Goal: Transaction & Acquisition: Purchase product/service

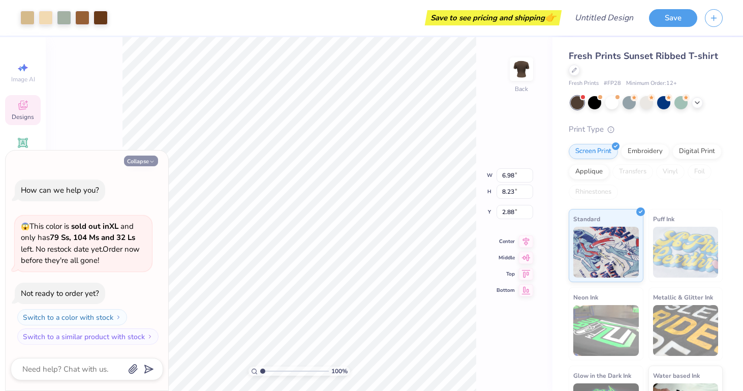
click at [145, 164] on button "Collapse" at bounding box center [141, 161] width 34 height 11
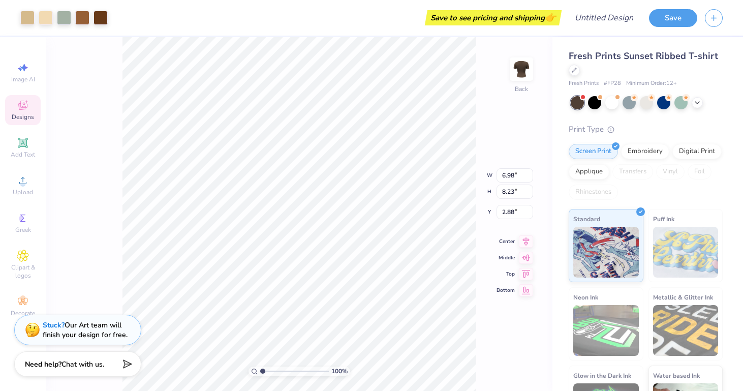
type textarea "x"
type input "4.44"
type input "1.89"
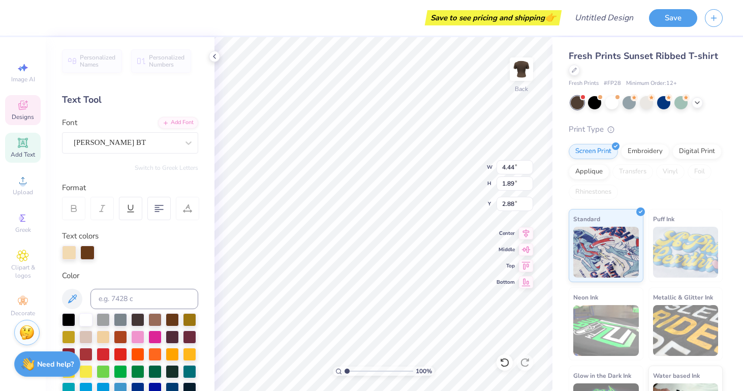
type textarea "A"
type textarea "Alpha Epsilon Phi"
type input "3.95"
type input "3.46"
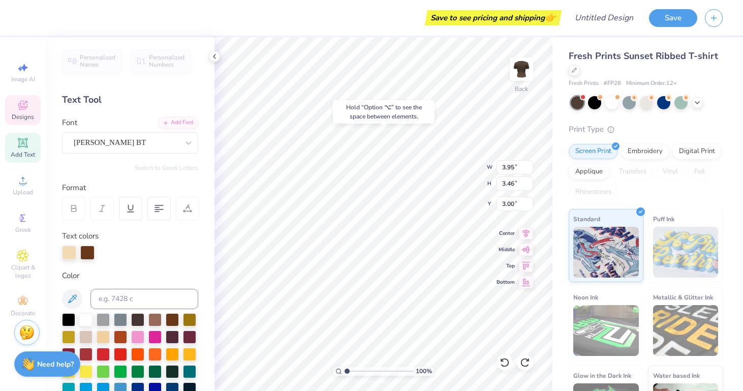
type input "2.98"
type input "2.10"
type input "1.77"
type input "3.01"
type textarea "Alpha"
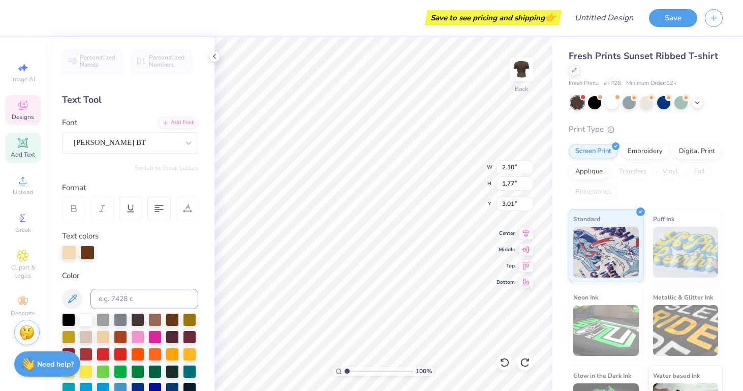
scroll to position [0, 1]
type input "4.44"
type input "1.89"
type input "2.88"
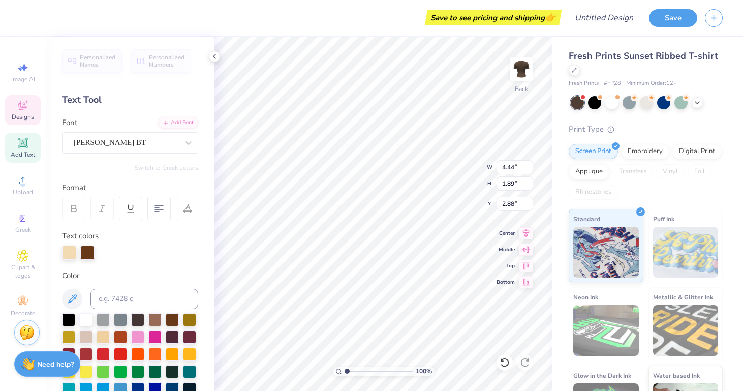
type textarea "Epsilon Phi"
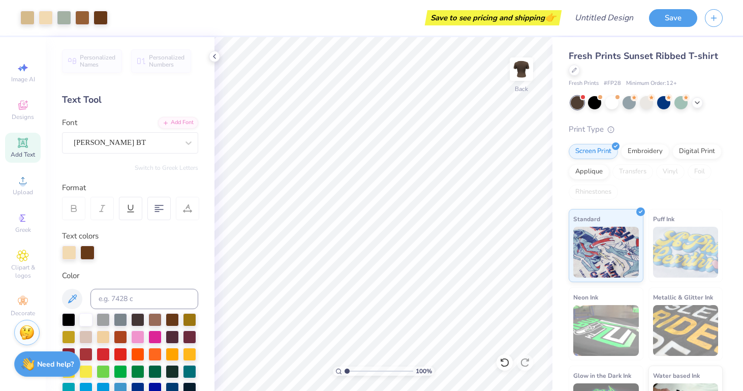
click at [216, 55] on icon at bounding box center [214, 56] width 8 height 8
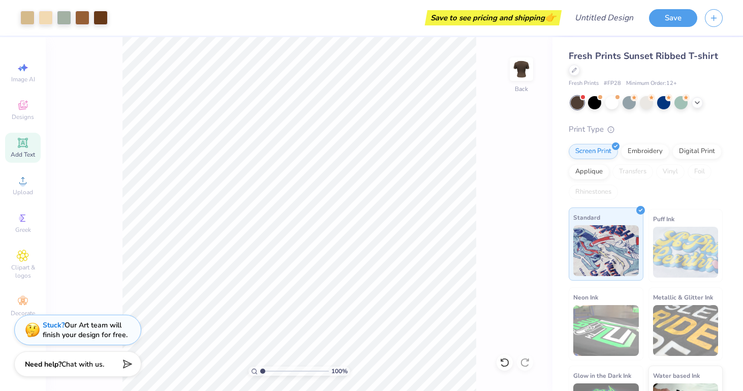
scroll to position [0, 0]
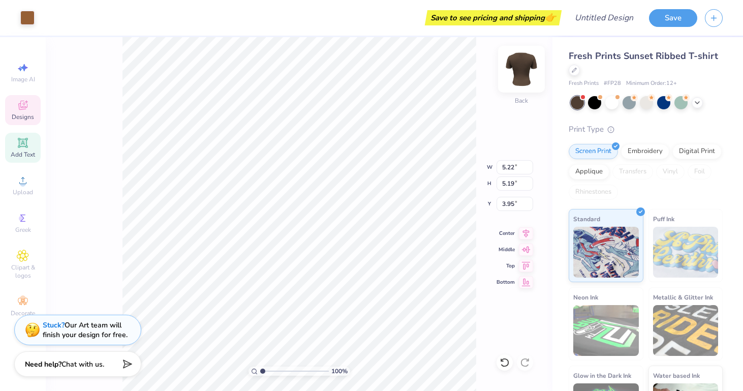
click at [526, 66] on img at bounding box center [521, 69] width 41 height 41
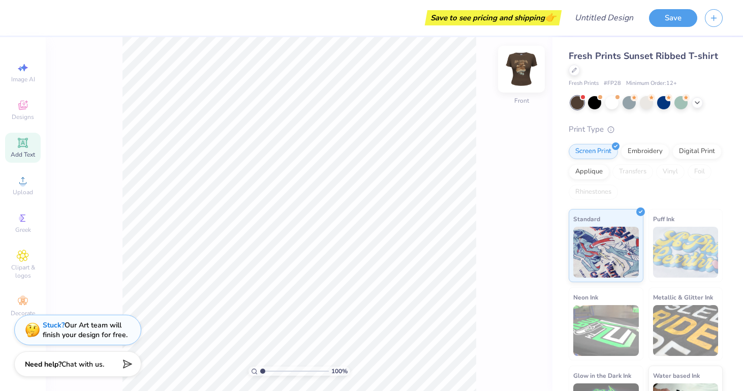
click at [520, 77] on img at bounding box center [521, 69] width 41 height 41
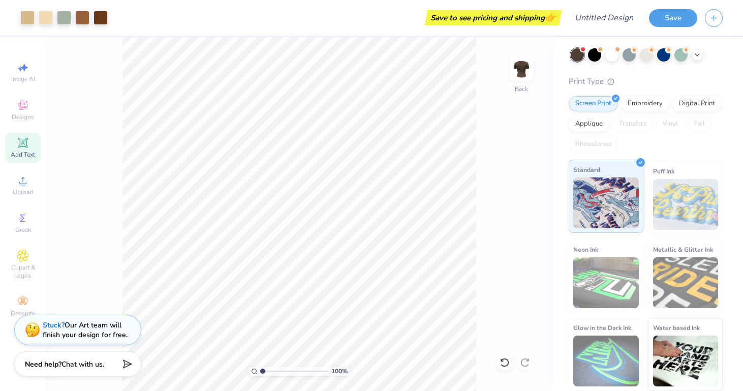
scroll to position [47, 0]
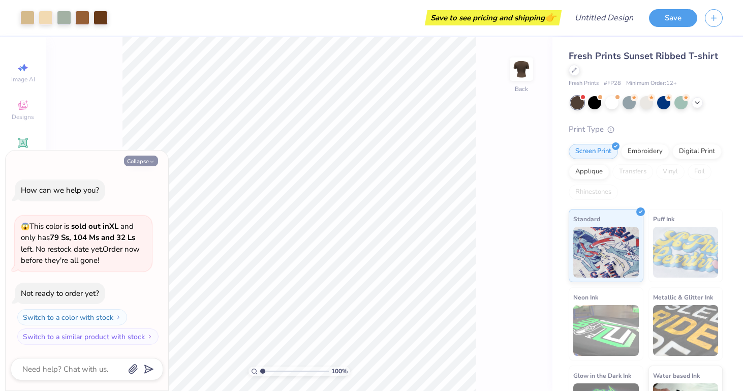
click at [147, 164] on button "Collapse" at bounding box center [141, 161] width 34 height 11
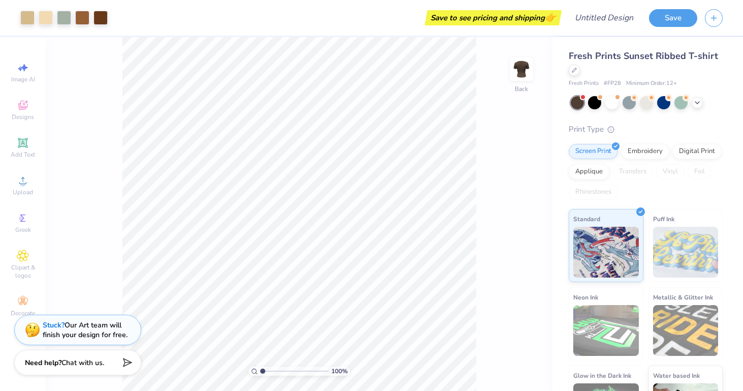
click at [106, 356] on div "Need help? Chat with us." at bounding box center [77, 362] width 127 height 25
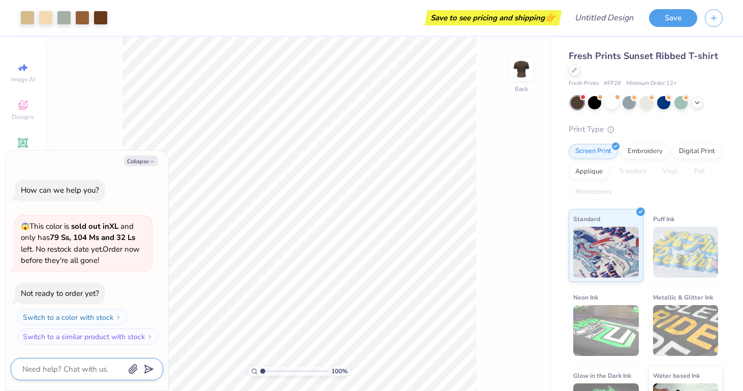
click at [45, 363] on textarea at bounding box center [72, 368] width 103 height 13
type textarea "x"
type textarea "c"
type textarea "x"
type textarea "ch"
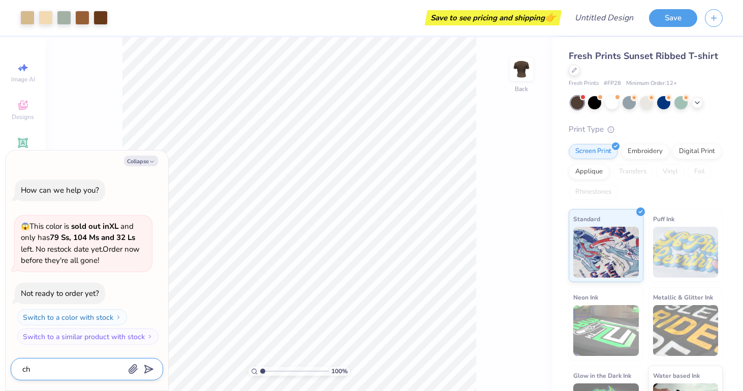
type textarea "x"
type textarea "cha"
type textarea "x"
type textarea "chan"
type textarea "x"
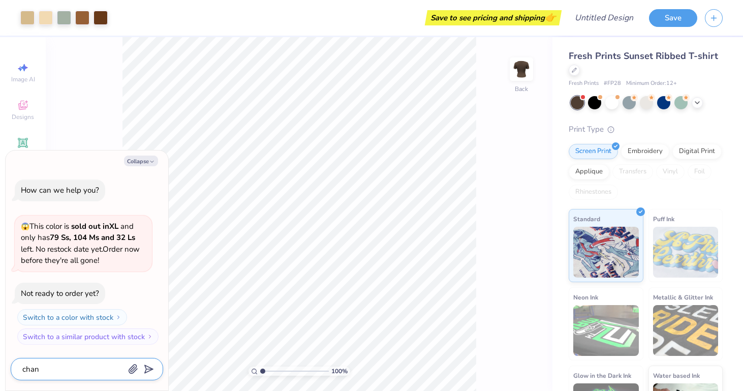
type textarea "chang"
type textarea "x"
type textarea "changl"
type textarea "x"
type textarea "chang"
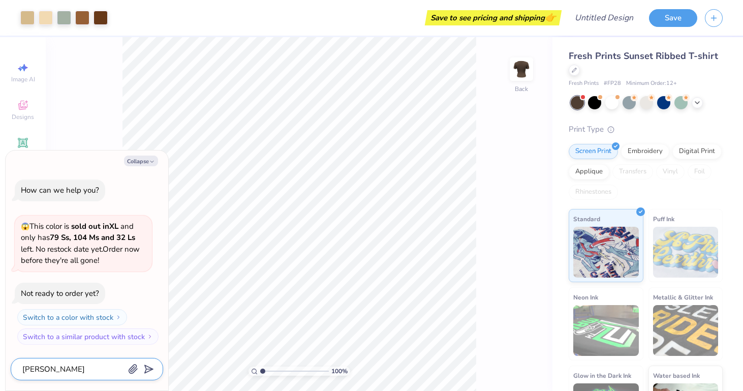
type textarea "x"
type textarea "change"
type textarea "x"
type textarea "change"
type textarea "x"
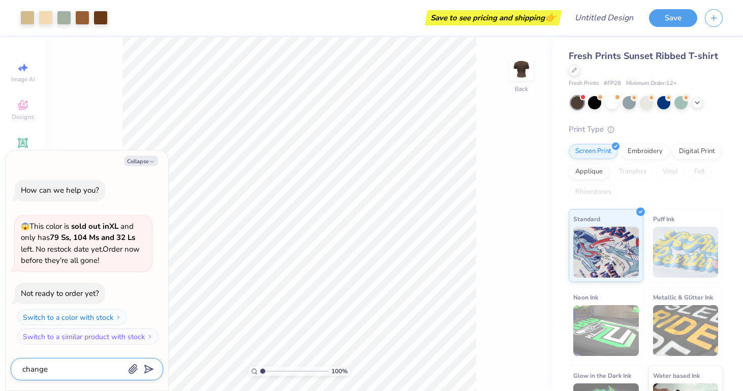
type textarea "change t"
type textarea "x"
type textarea "change tr"
type textarea "x"
type textarea "change tri"
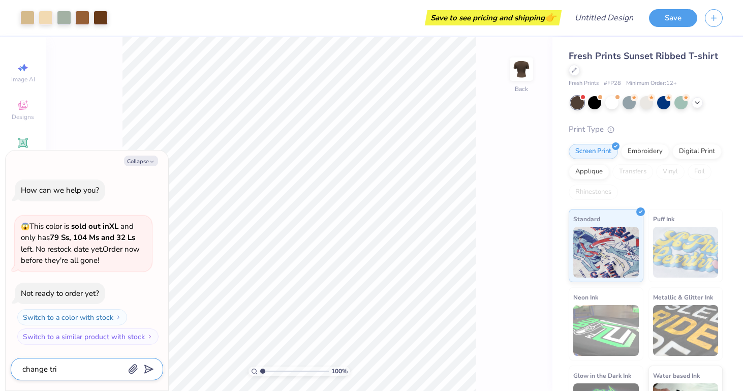
type textarea "x"
type textarea "change tri"
type textarea "x"
type textarea "change tri d"
type textarea "x"
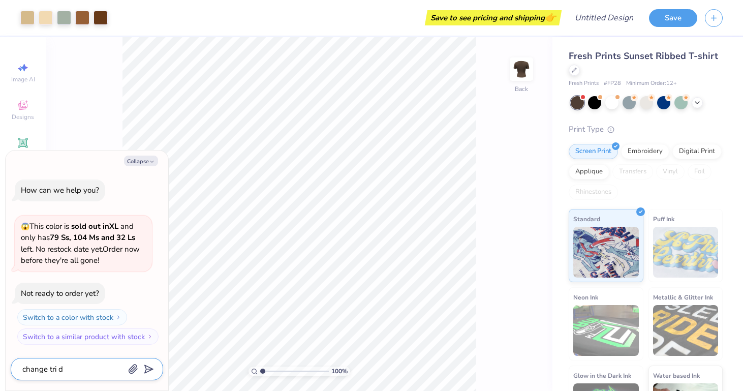
type textarea "change tri de"
type textarea "x"
type textarea "change tri del"
type textarea "x"
type textarea "change tri delt"
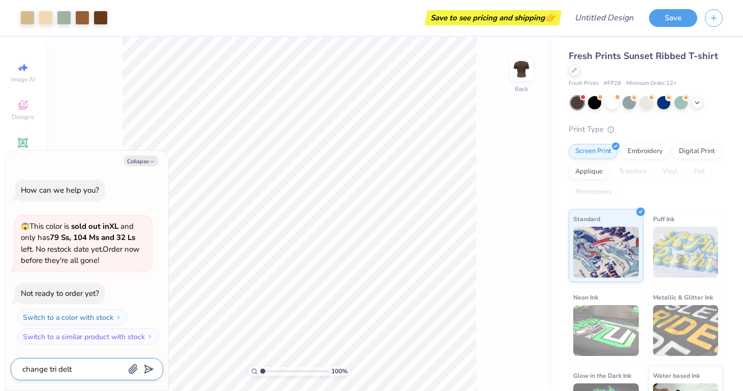
type textarea "x"
type textarea "change tri delta"
type textarea "x"
type textarea "change tri delta"
type textarea "x"
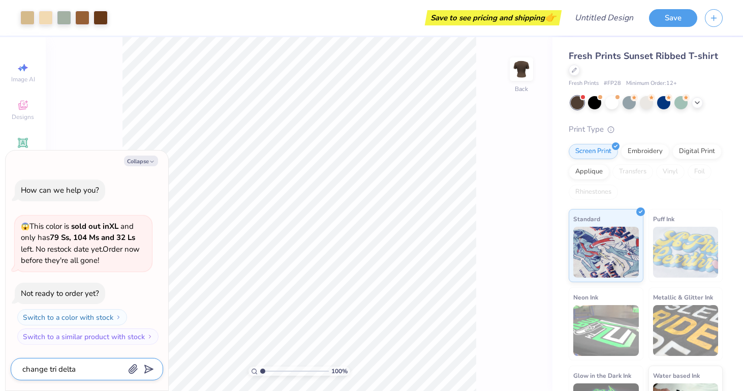
type textarea "change tri delta t"
type textarea "x"
type textarea "change tri delta te"
type textarea "x"
type textarea "change tri delta tex"
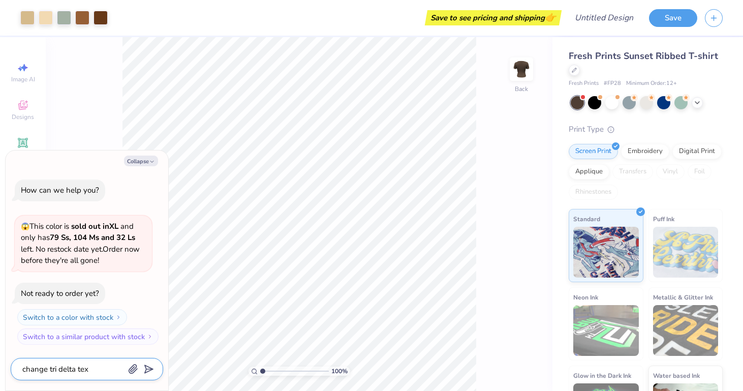
type textarea "x"
type textarea "change tri delta text"
type textarea "x"
type textarea "change tri delta text"
type textarea "x"
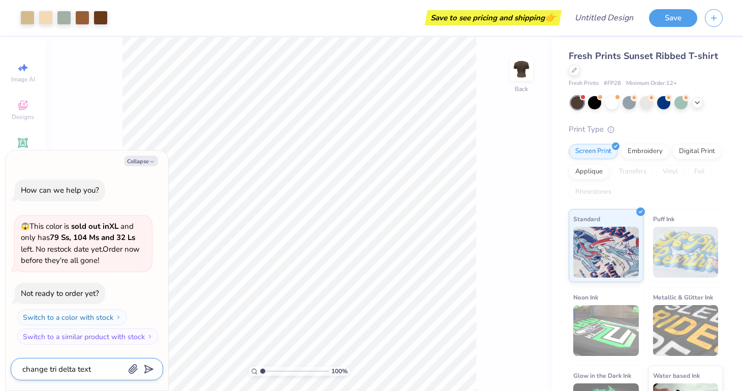
type textarea "change tri delta text o"
type textarea "x"
type textarea "change tri delta text ot"
type textarea "x"
type textarea "change tri delta text to"
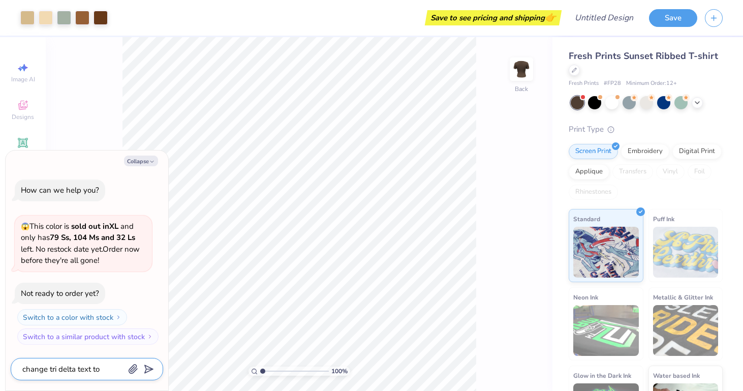
type textarea "x"
type textarea "change tri delta text to a"
type textarea "x"
type textarea "change tri delta text to al"
type textarea "x"
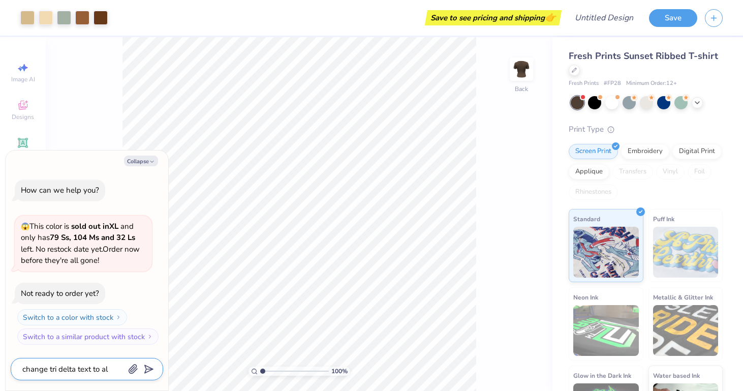
type textarea "change tri delta text to a"
type textarea "x"
type textarea "change tri delta text to al"
type textarea "x"
type textarea "change tri delta text to alp"
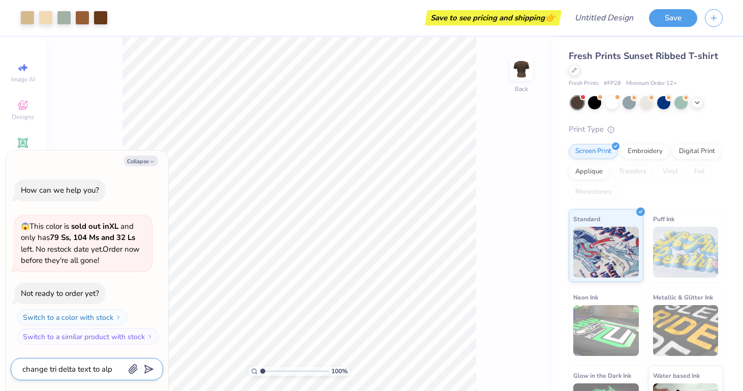
type textarea "x"
type textarea "change tri delta text to alph"
type textarea "x"
type textarea "change tri delta text to alpha"
type textarea "x"
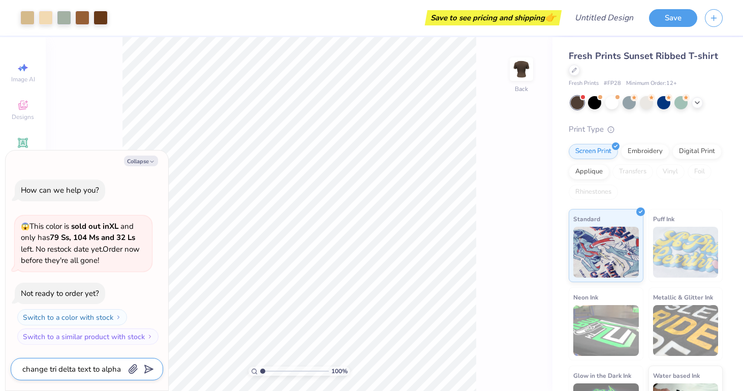
type textarea "change tri delta text to alpha"
type textarea "x"
type textarea "change tri delta text to alpha e"
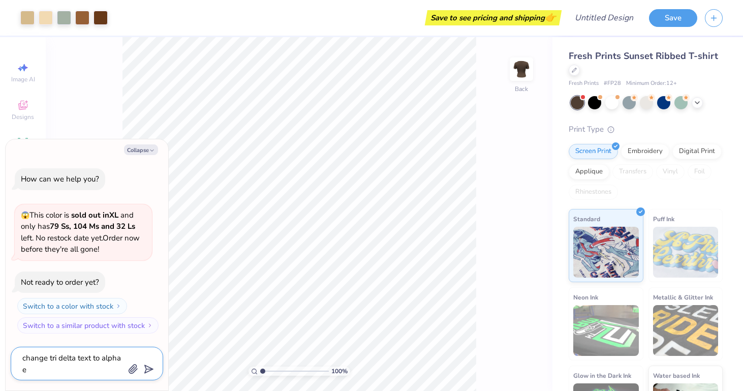
type textarea "x"
type textarea "change tri delta text to alpha ep"
type textarea "x"
type textarea "change tri delta text to alpha eps"
type textarea "x"
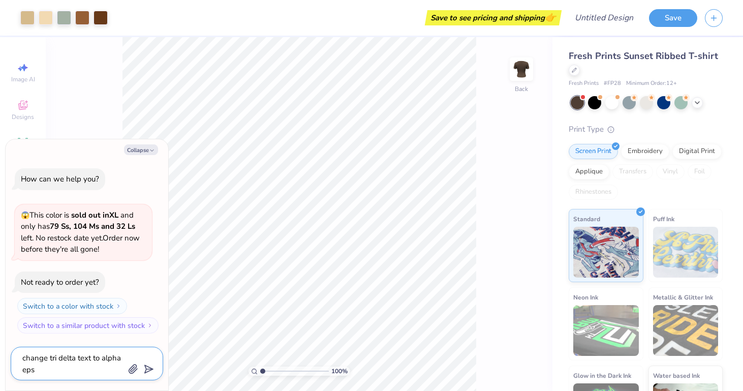
type textarea "change tri delta text to alpha epsi"
type textarea "x"
type textarea "change tri delta text to alpha epsil"
type textarea "x"
type textarea "change tri delta text to alpha epsilo"
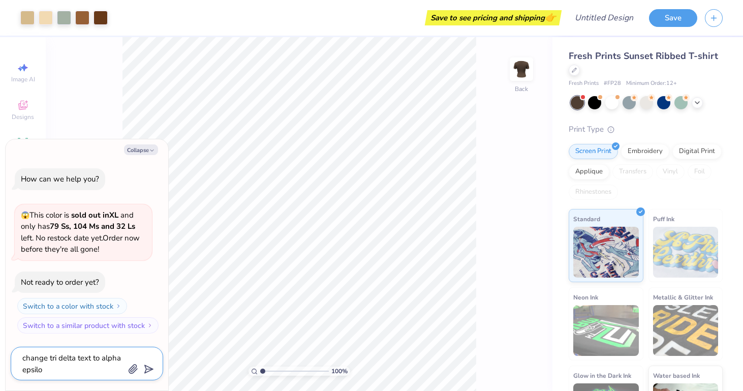
type textarea "x"
type textarea "change tri delta text to alpha epsilon"
type textarea "x"
type textarea "change tri delta text to alpha epsilon"
type textarea "x"
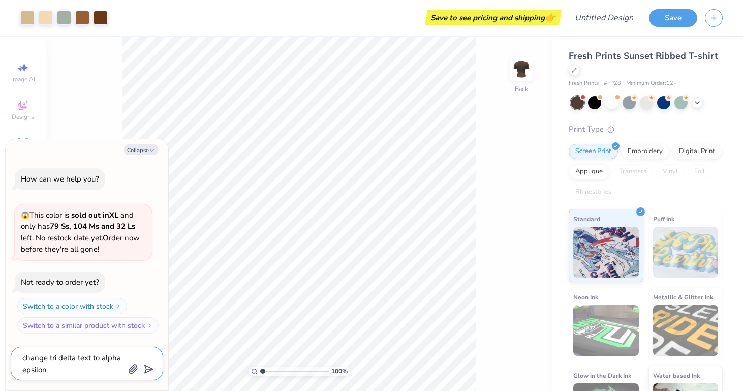
type textarea "change tri delta text to alpha epsilon p"
type textarea "x"
type textarea "change tri delta text to alpha epsilon ph"
type textarea "x"
type textarea "change tri delta text to alpha epsilon phi"
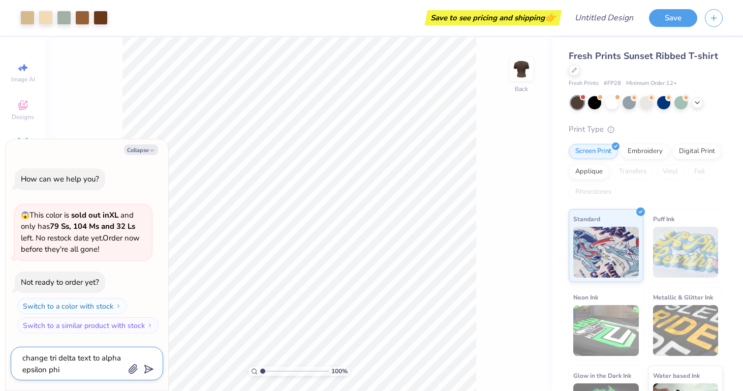
type textarea "x"
type textarea "change tri delta text to alpha epsilon phi"
type textarea "x"
type textarea "change tri delta text to alpha epsilon phi t"
type textarea "x"
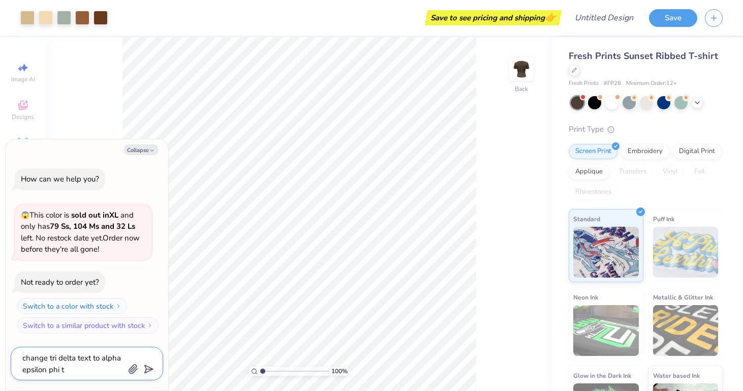
type textarea "change tri delta text to alpha epsilon phi te"
type textarea "x"
type textarea "change tri delta text to alpha epsilon phi tex"
type textarea "x"
type textarea "change tri delta text to alpha epsilon phi text"
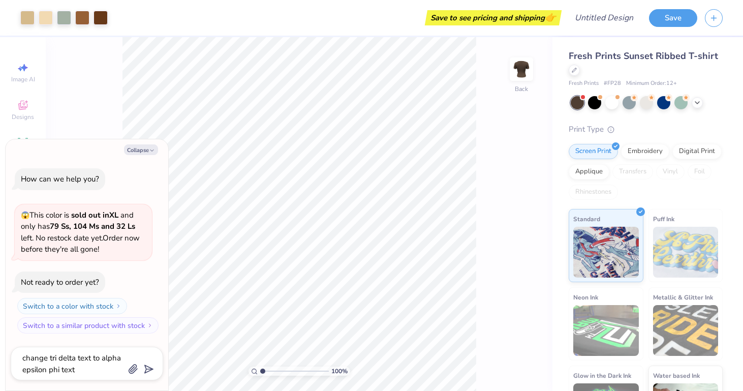
click at [149, 369] on line "submit" at bounding box center [149, 369] width 7 height 7
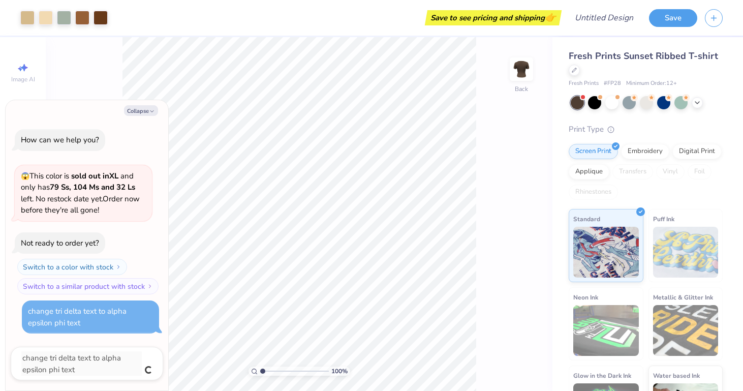
type textarea "x"
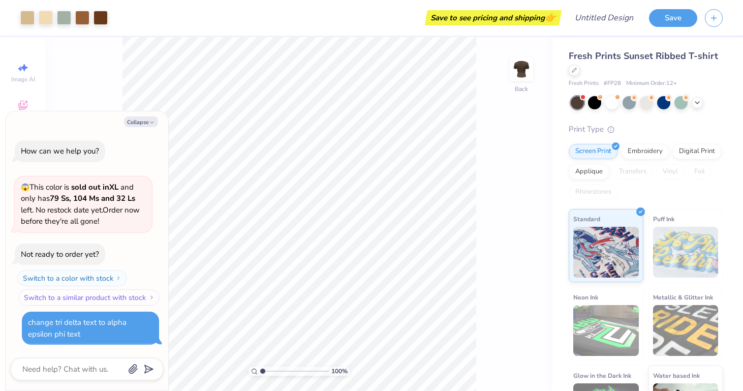
click at [145, 296] on button "Switch to a similar product with stock" at bounding box center [88, 297] width 141 height 16
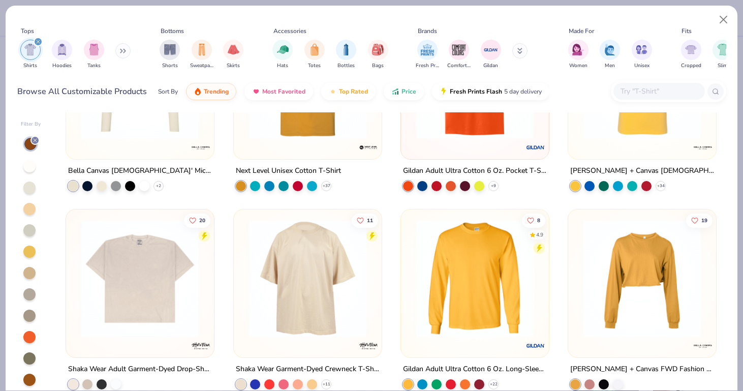
scroll to position [755, 0]
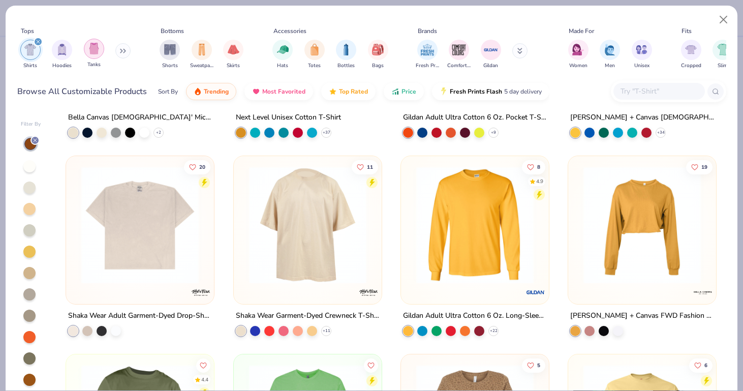
click at [94, 51] on img "filter for Tanks" at bounding box center [93, 49] width 11 height 12
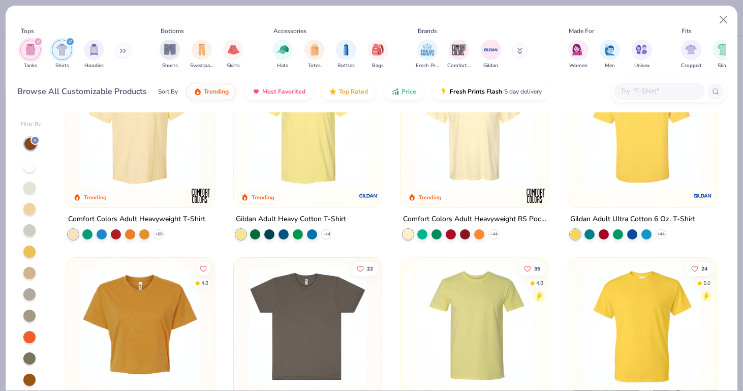
scroll to position [20, 0]
click at [69, 40] on icon "filter for Shirts" at bounding box center [70, 41] width 3 height 3
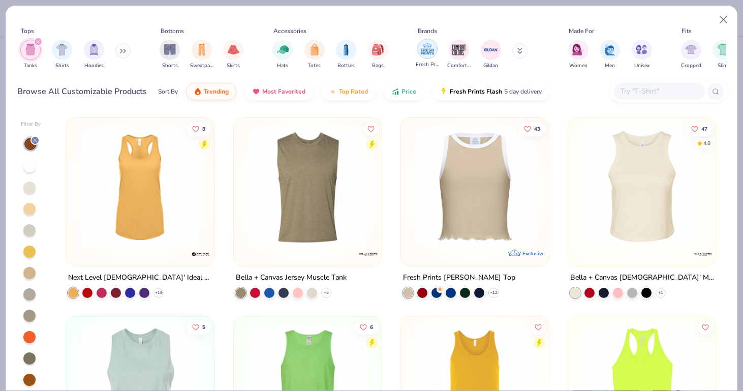
click at [425, 52] on img "filter for Fresh Prints" at bounding box center [427, 48] width 15 height 15
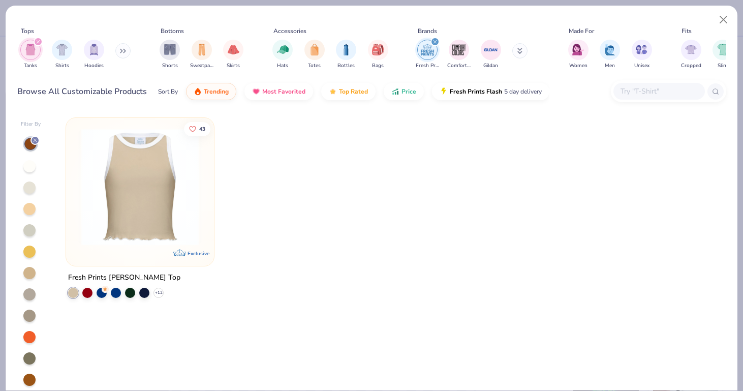
click at [425, 52] on img "filter for Fresh Prints" at bounding box center [427, 49] width 15 height 15
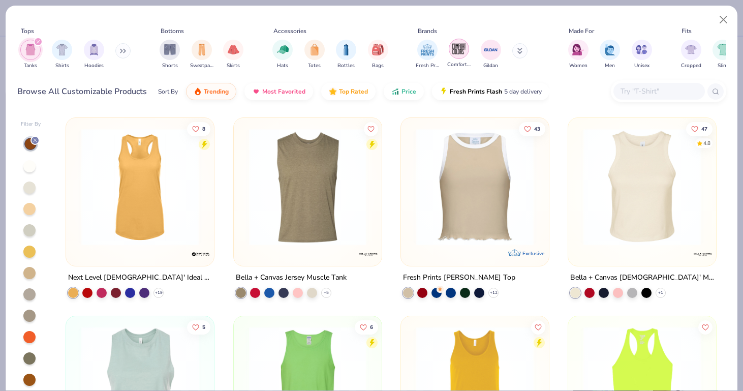
click at [451, 49] on div "filter for Comfort Colors" at bounding box center [459, 49] width 20 height 20
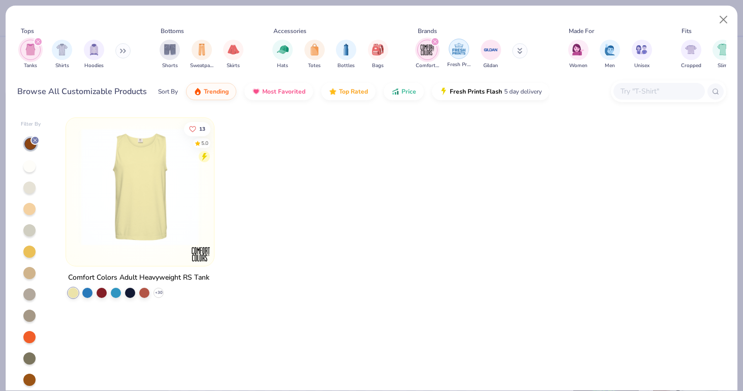
click at [452, 50] on img "filter for Fresh Prints" at bounding box center [458, 48] width 15 height 15
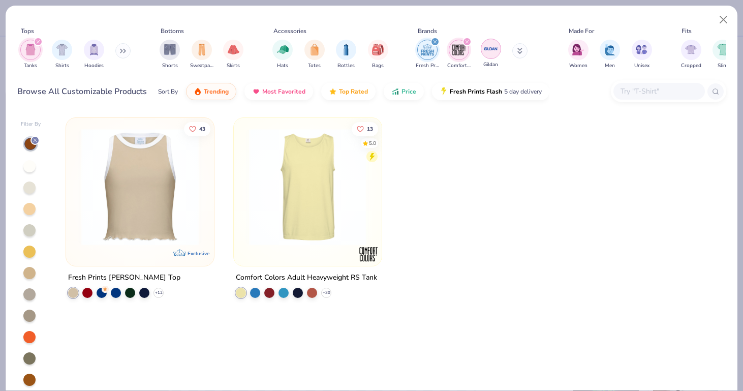
click at [489, 51] on img "filter for Gildan" at bounding box center [490, 48] width 15 height 15
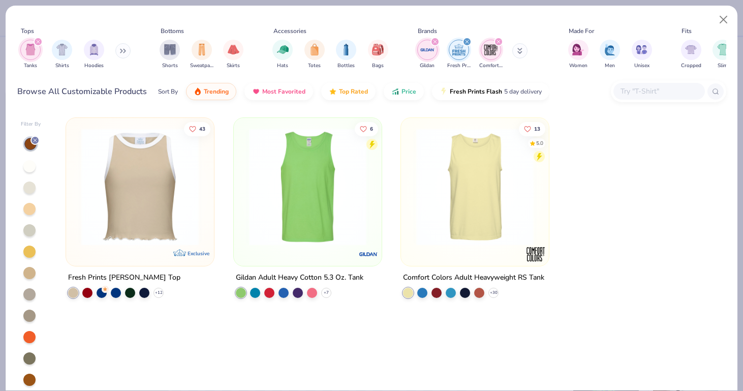
click at [495, 52] on img "filter for Comfort Colors" at bounding box center [490, 49] width 15 height 15
type textarea "x"
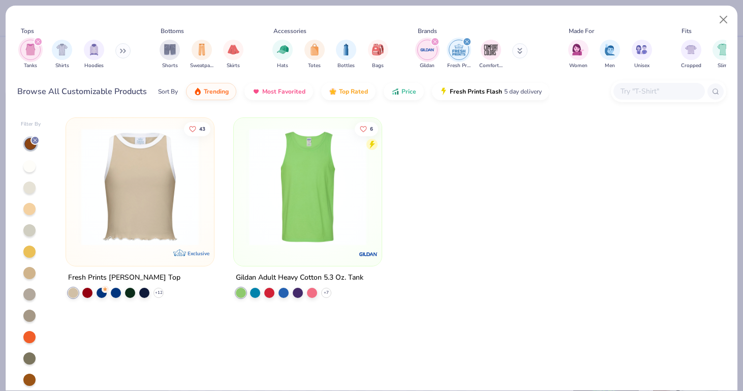
click at [511, 47] on div "Gildan Fresh Prints Comfort Colors" at bounding box center [478, 55] width 128 height 38
click at [525, 50] on button at bounding box center [519, 50] width 15 height 15
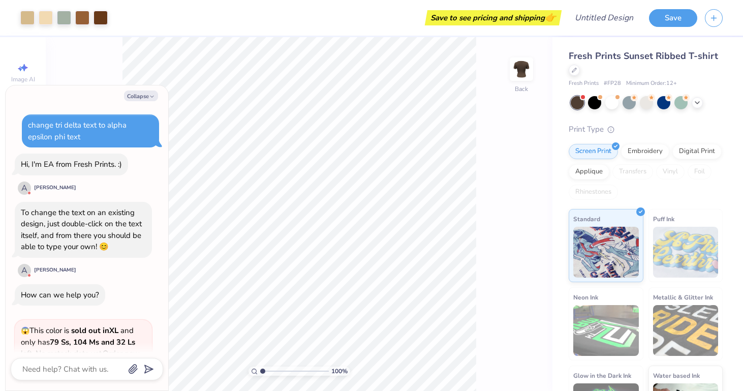
scroll to position [101, 0]
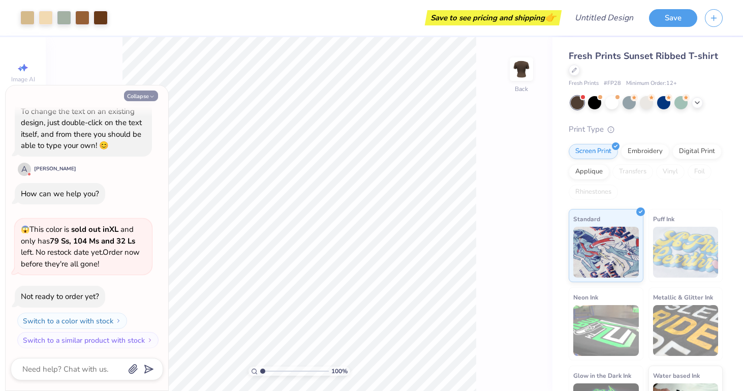
click at [149, 96] on icon "button" at bounding box center [152, 97] width 6 height 6
type textarea "x"
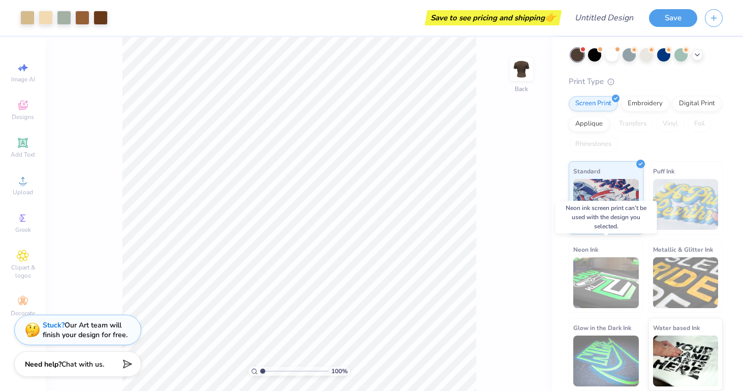
scroll to position [47, 0]
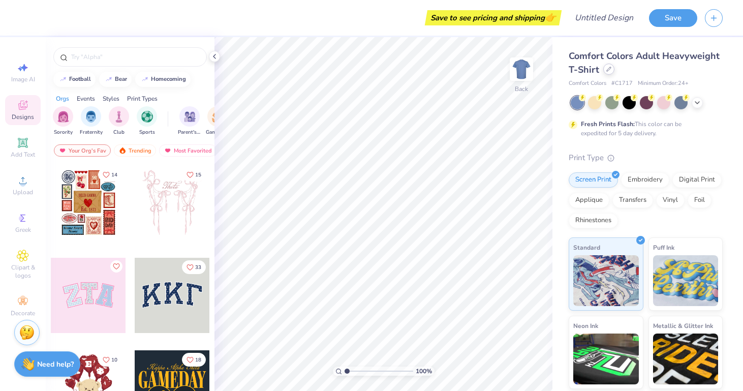
click at [607, 71] on icon at bounding box center [609, 69] width 4 height 4
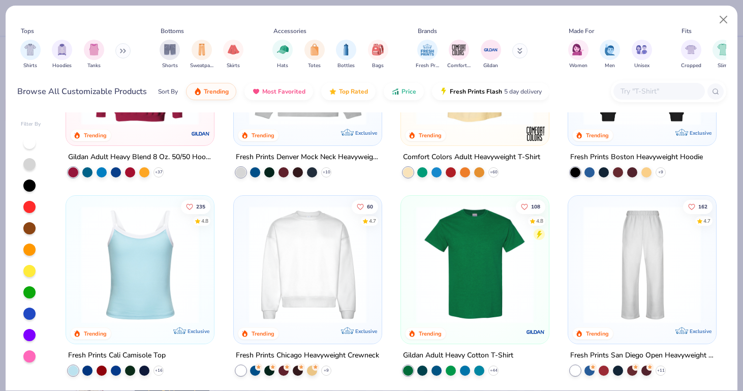
scroll to position [123, 0]
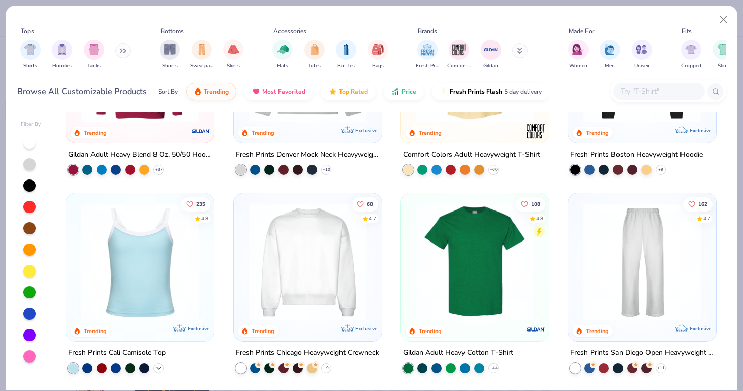
click at [158, 369] on icon at bounding box center [159, 368] width 8 height 8
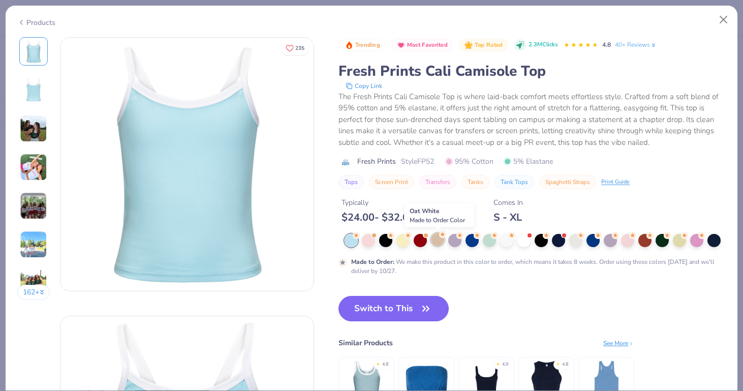
click at [439, 244] on div at bounding box center [437, 239] width 13 height 13
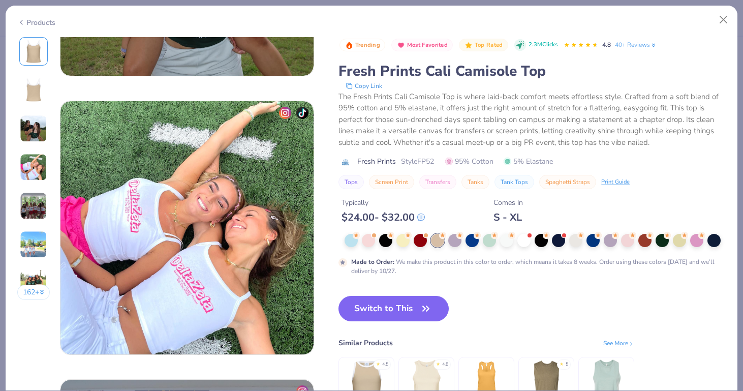
scroll to position [773, 0]
click at [409, 314] on button "Switch to This" at bounding box center [394, 308] width 110 height 25
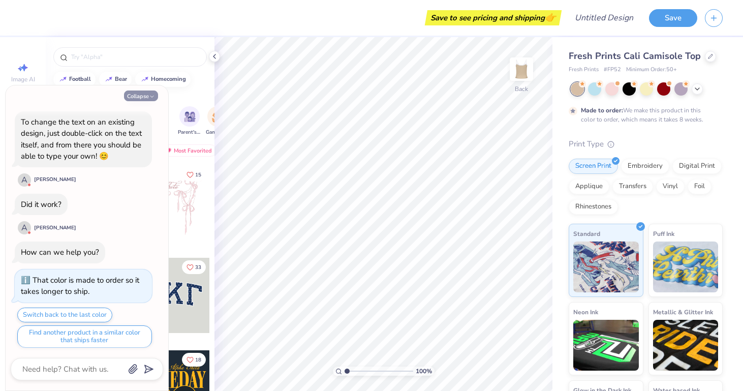
click at [149, 93] on button "Collapse" at bounding box center [141, 95] width 34 height 11
type textarea "x"
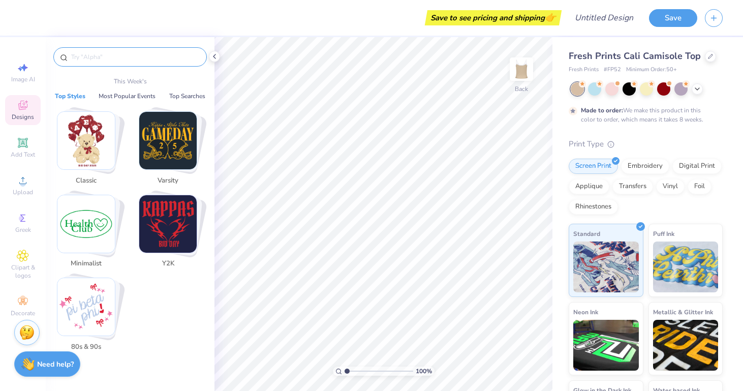
click at [117, 61] on input "text" at bounding box center [135, 57] width 130 height 10
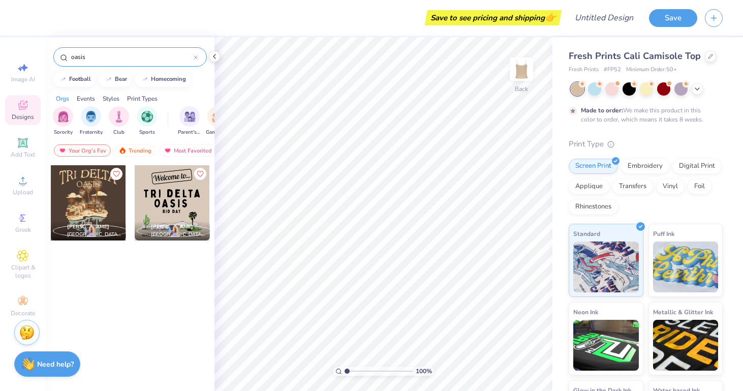
type input "oasis"
click at [104, 199] on div at bounding box center [88, 202] width 75 height 75
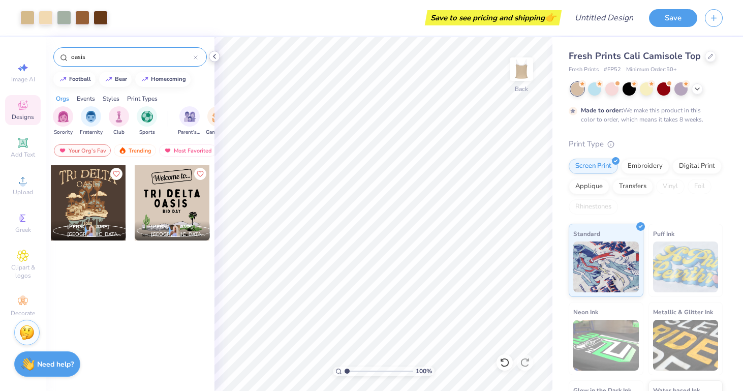
click at [219, 54] on div at bounding box center [214, 56] width 11 height 11
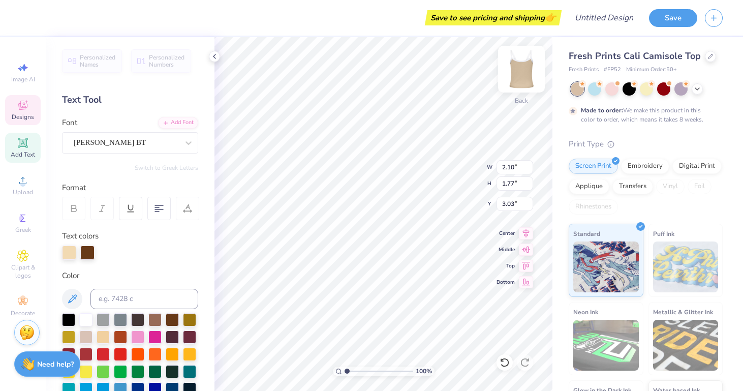
type textarea "Alpha"
type input "4.42"
type input "1.88"
type input "2.90"
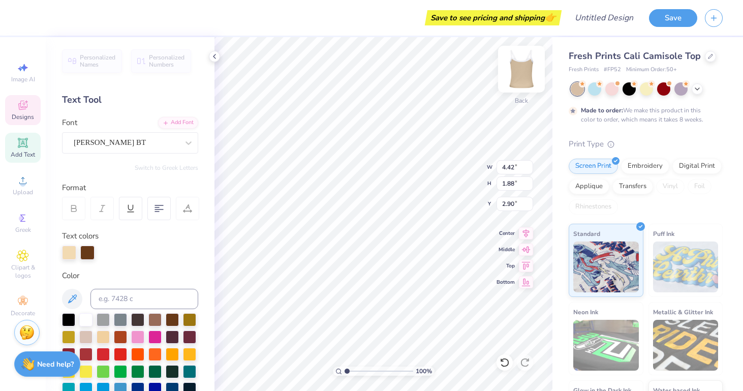
scroll to position [0, 2]
type textarea "Epsilon Phi"
type input "5.20"
type input "2.17"
type input "2.59"
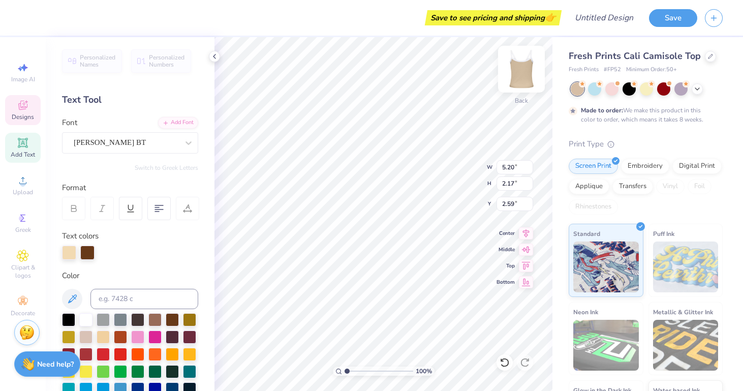
type input "6.07"
type input "2.53"
type input "2.58"
type input "2.09"
type input "1.72"
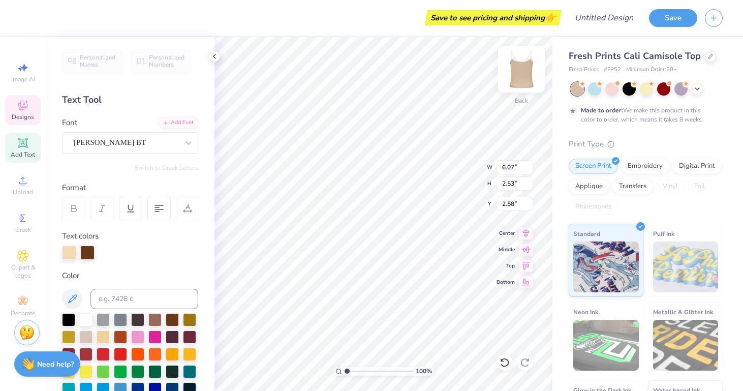
type input "3.06"
type input "2.66"
type input "2.18"
type input "2.93"
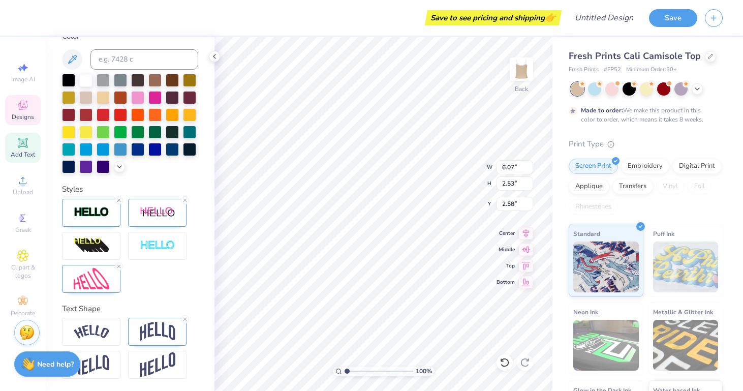
scroll to position [239, 0]
click at [121, 265] on icon at bounding box center [119, 266] width 6 height 6
type textarea "Alpha Epsilon Phi"
type input "5.44"
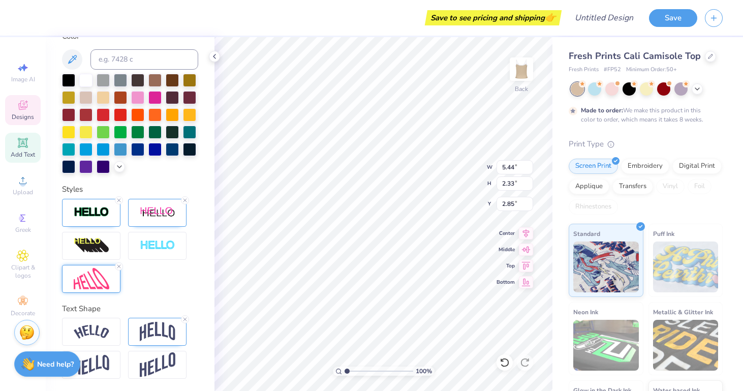
type input "4.76"
click at [121, 263] on icon at bounding box center [119, 266] width 6 height 6
type input "2.66"
click at [106, 278] on img at bounding box center [92, 279] width 36 height 22
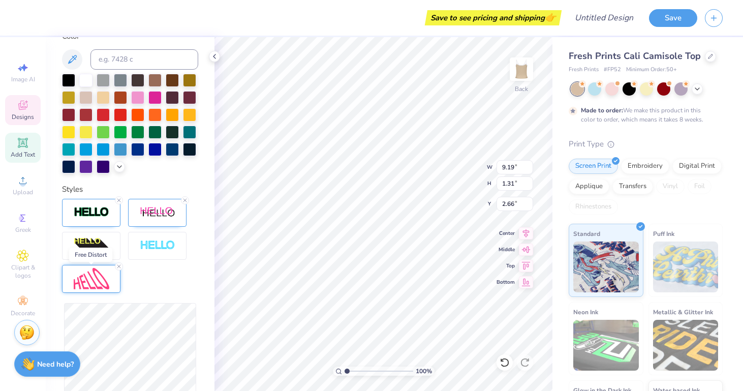
scroll to position [0, 3]
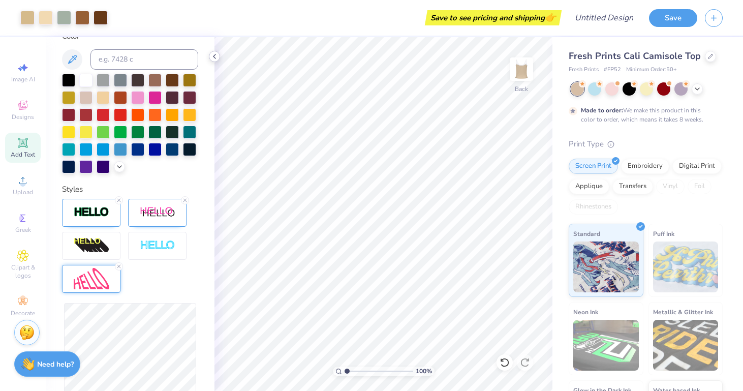
click at [215, 57] on icon at bounding box center [214, 56] width 8 height 8
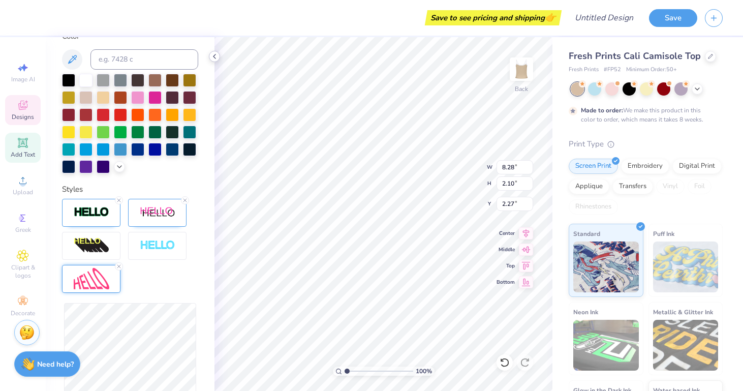
scroll to position [0, 2]
click at [175, 80] on div at bounding box center [172, 79] width 13 height 13
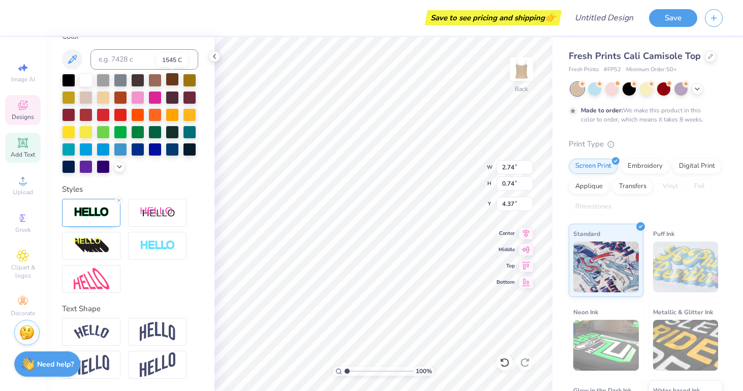
click at [173, 78] on div at bounding box center [172, 79] width 13 height 13
type input "4.43"
type input "2.42"
type input "8.68"
type input "1.01"
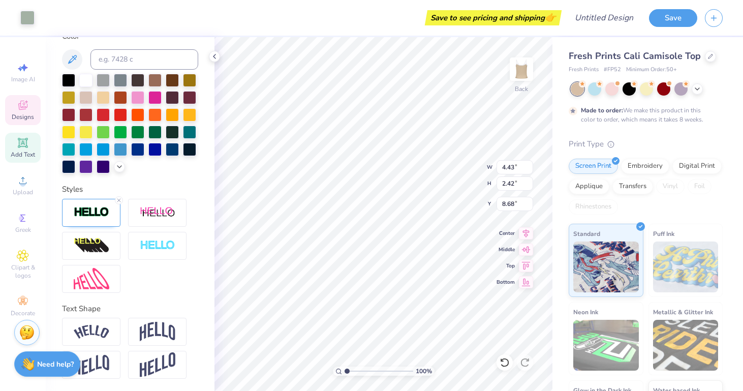
type input "0.35"
type input "9.89"
type input "2.74"
type input "0.74"
type input "9.14"
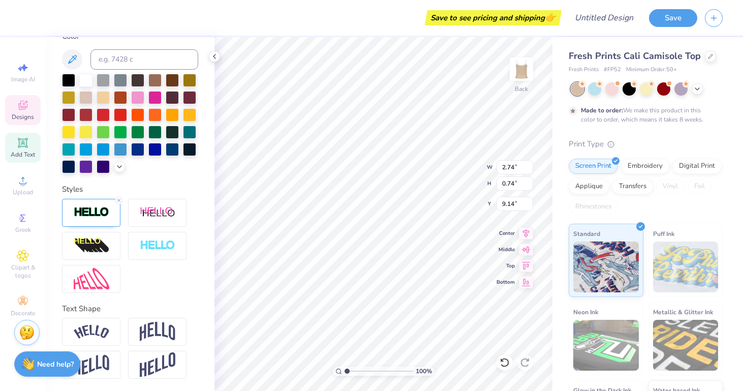
type input "2.38"
type input "0.65"
type input "9.14"
click at [119, 264] on icon at bounding box center [119, 266] width 6 height 6
type input "9.19"
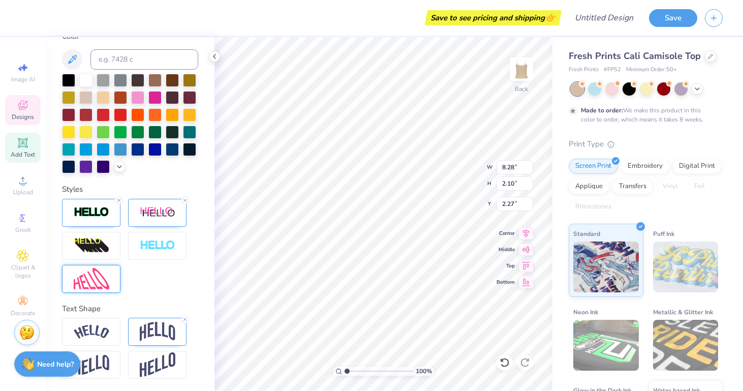
type input "1.31"
type input "2.66"
click at [109, 282] on img at bounding box center [92, 279] width 36 height 22
type input "2.08"
type input "2.28"
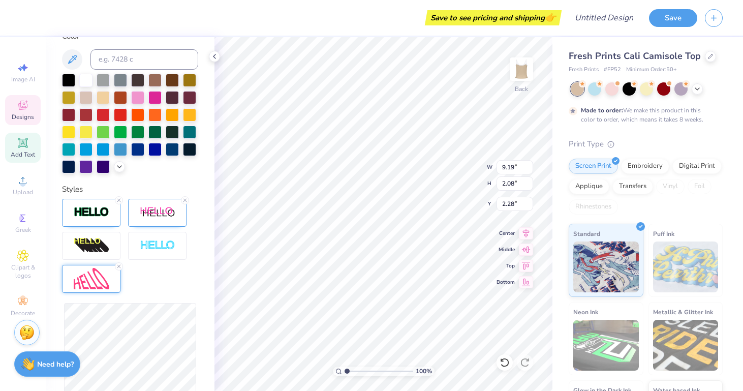
type input "2.16"
type input "2.24"
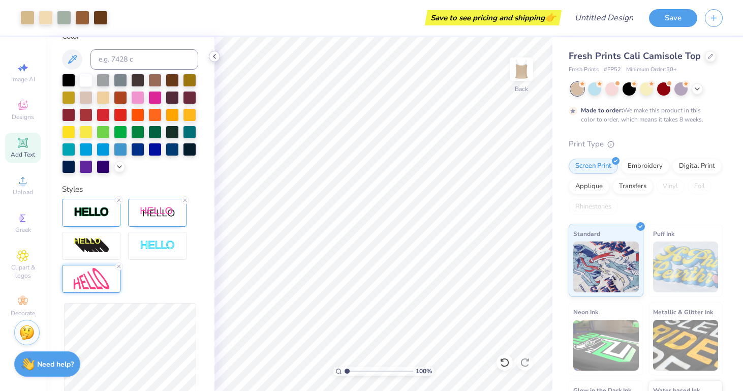
click at [215, 59] on icon at bounding box center [214, 56] width 8 height 8
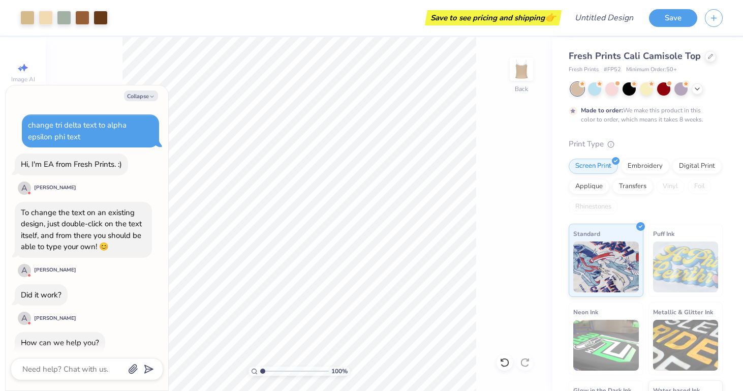
scroll to position [172, 0]
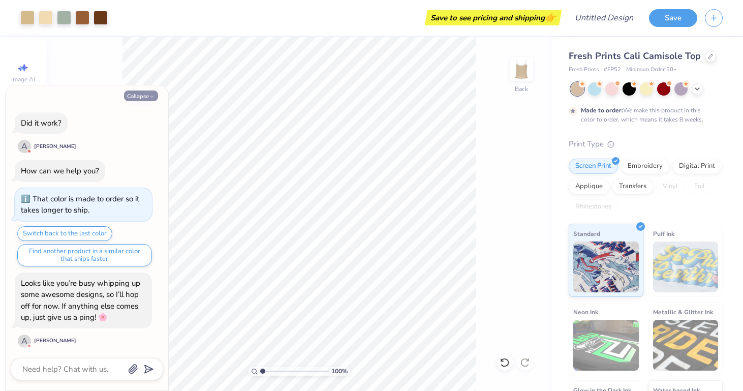
click at [151, 95] on icon "button" at bounding box center [152, 97] width 6 height 6
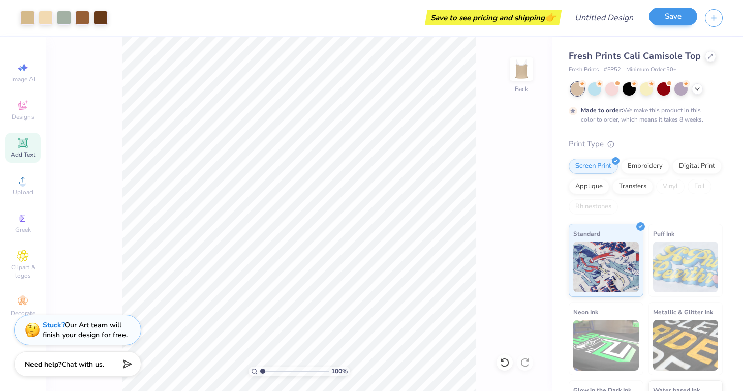
scroll to position [0, 0]
click at [680, 14] on button "Save" at bounding box center [673, 17] width 48 height 18
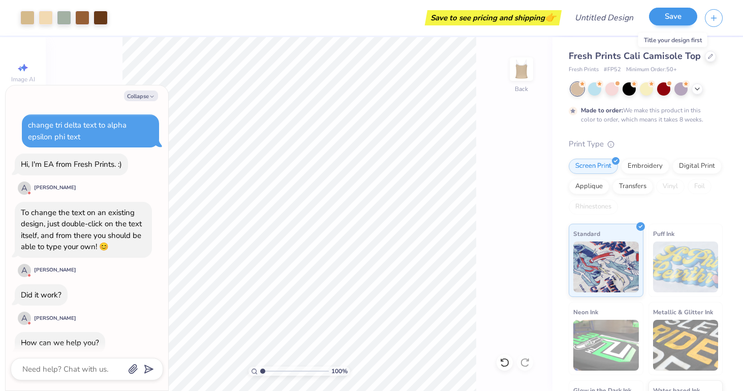
scroll to position [199, 0]
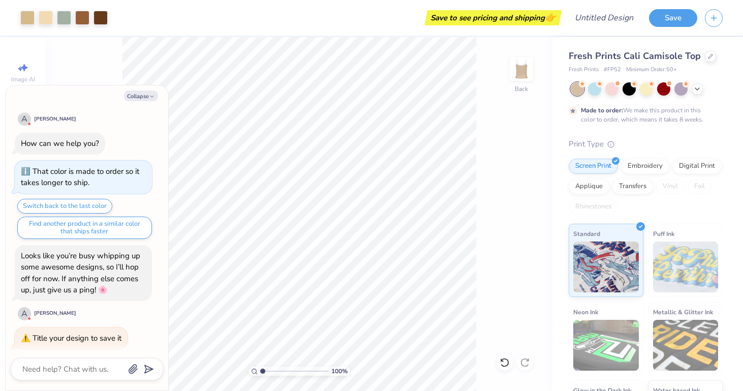
type textarea "x"
click at [552, 17] on span "👉" at bounding box center [550, 17] width 11 height 12
click at [604, 22] on input "Design Title" at bounding box center [617, 18] width 50 height 20
type input "A"
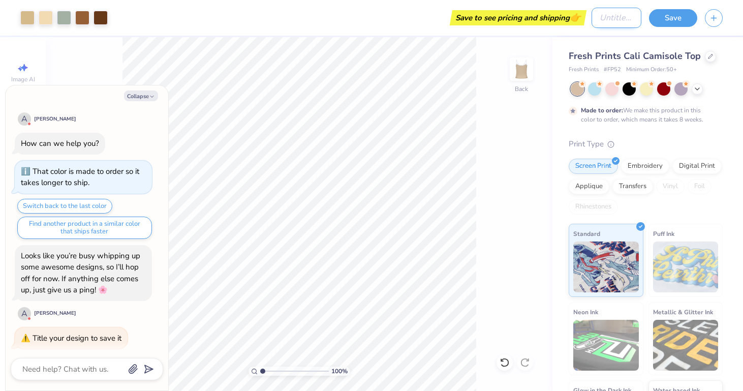
type textarea "x"
type input "AE"
type textarea "x"
type input "AEP"
type textarea "x"
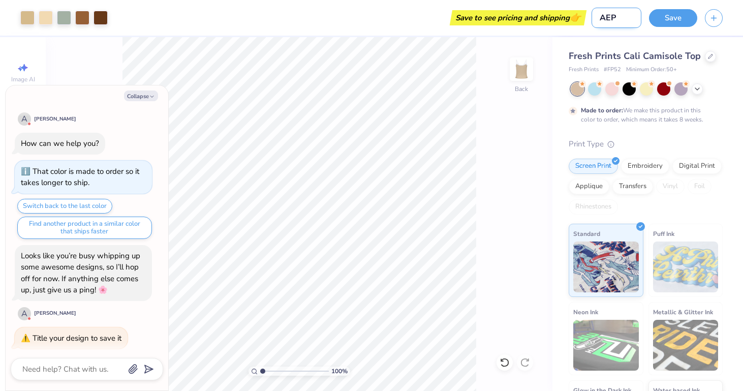
type input "AEPH"
type textarea "x"
type input "AEPHI"
type textarea "x"
type input "AEPHI"
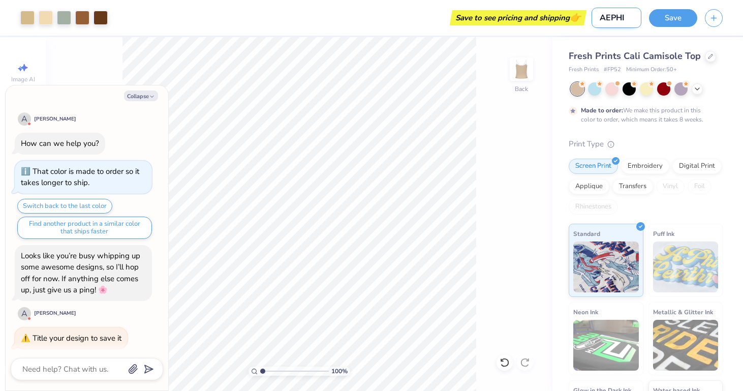
type textarea "x"
type input "AEPHI B"
type textarea "x"
type input "AEPHI BI"
type textarea "x"
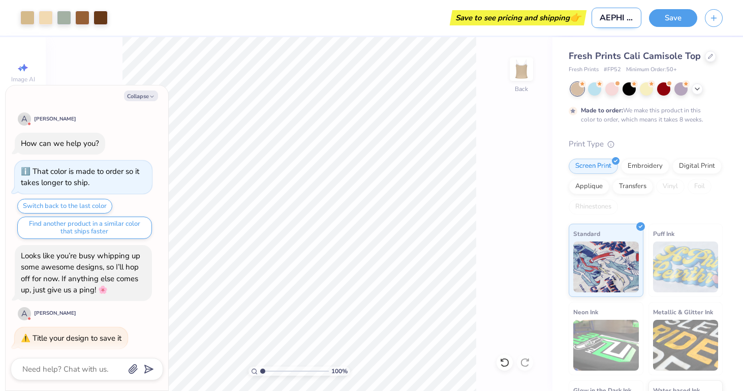
type input "AEPHI BID"
type textarea "x"
type input "AEPHI BID"
type textarea "x"
type input "AEPHI BID D"
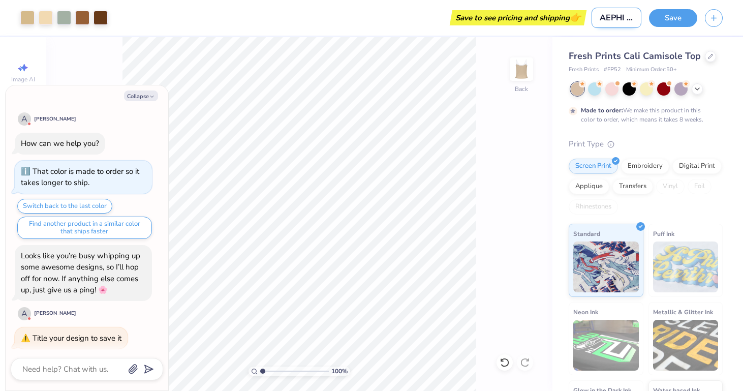
type textarea "x"
type input "AEPHI BID DA"
type textarea "x"
type input "AEPHI BID DAY"
type textarea "x"
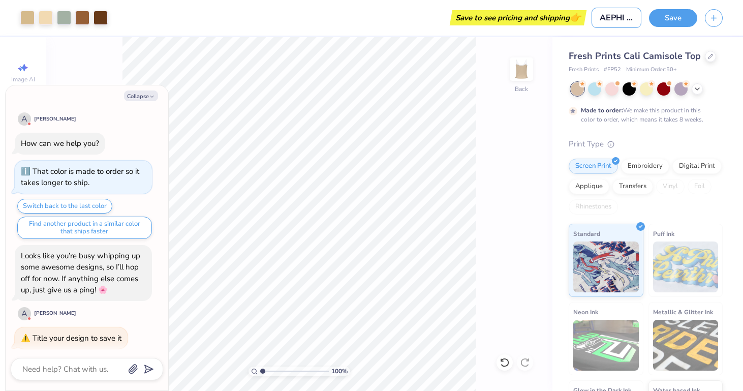
type input "AEPHI BID DAY"
click at [487, 163] on div "100 % Back" at bounding box center [299, 214] width 507 height 354
click at [670, 24] on button "Save" at bounding box center [673, 17] width 48 height 18
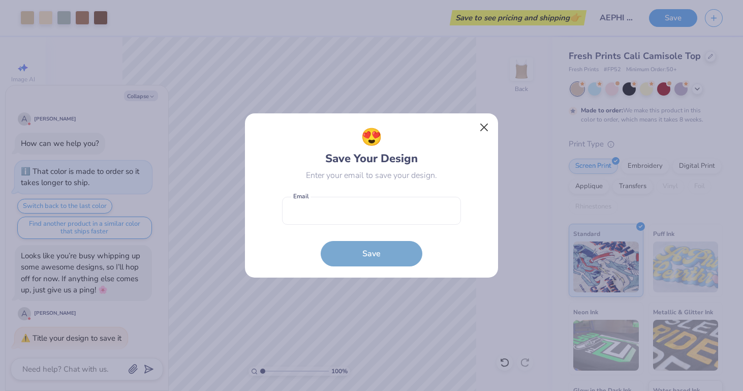
click at [493, 127] on button "Close" at bounding box center [484, 127] width 19 height 19
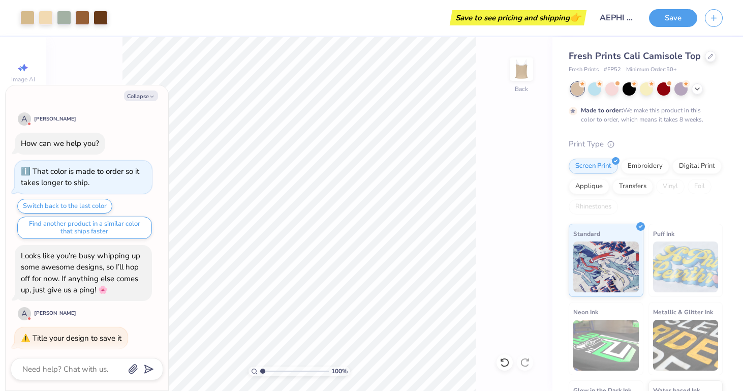
click at [573, 22] on span "👉" at bounding box center [575, 17] width 11 height 12
click at [562, 15] on div "Save to see pricing and shipping 👉" at bounding box center [518, 17] width 132 height 15
click at [677, 17] on button "Save" at bounding box center [673, 17] width 48 height 18
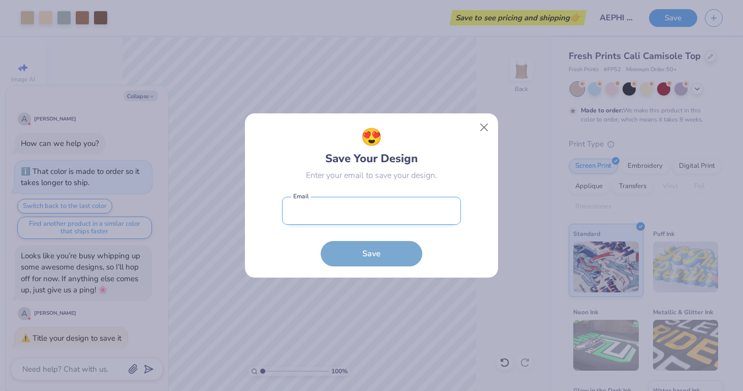
click at [384, 211] on input "email" at bounding box center [371, 211] width 179 height 28
type textarea "x"
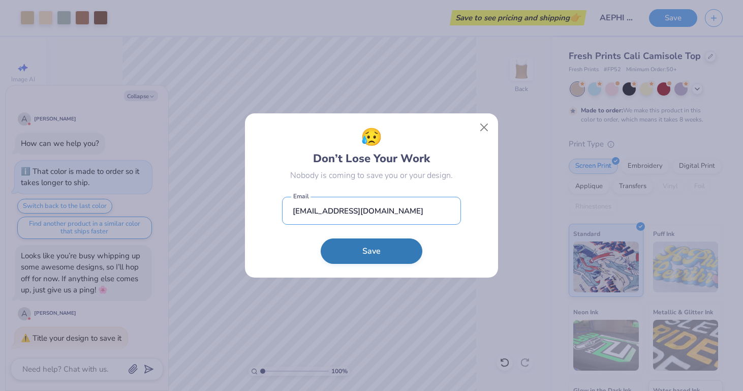
type input "bryleebublitz2@gmail.com"
click at [376, 258] on button "Save" at bounding box center [372, 250] width 102 height 25
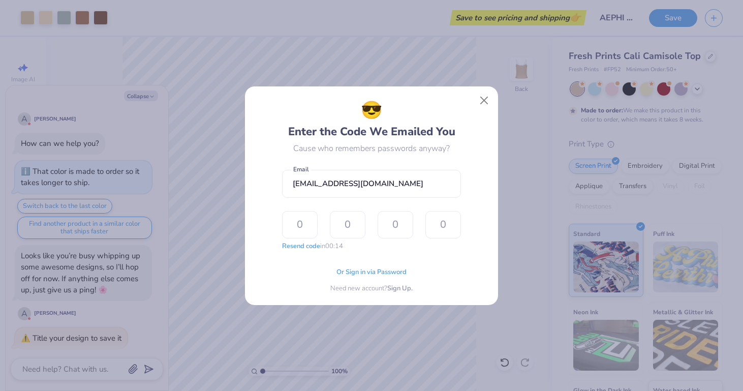
type input "3"
type input "9"
type input "3"
type input "4"
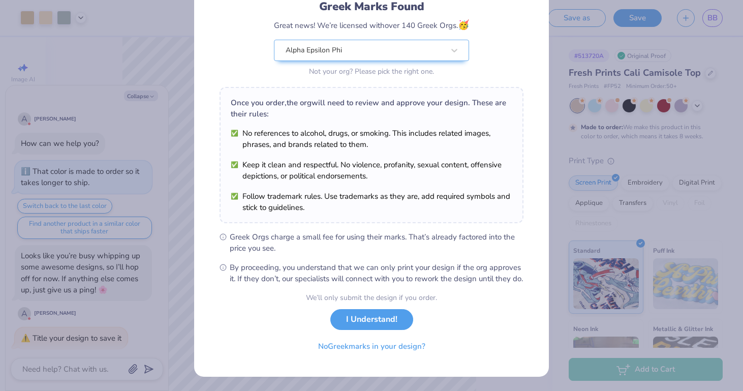
scroll to position [85, 0]
click at [363, 318] on button "I Understand!" at bounding box center [371, 317] width 83 height 21
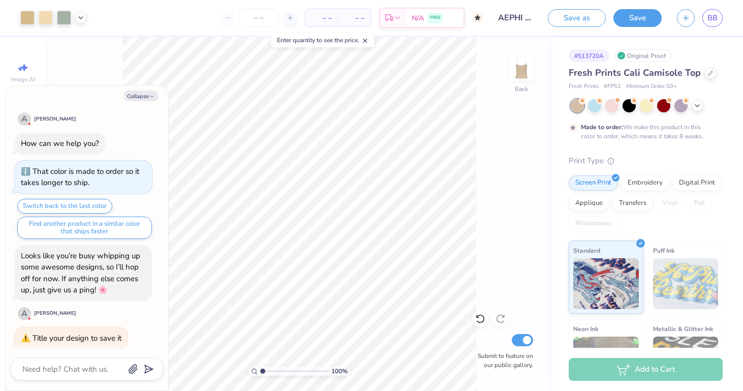
scroll to position [0, 0]
click at [142, 99] on button "Collapse" at bounding box center [141, 95] width 34 height 11
type textarea "x"
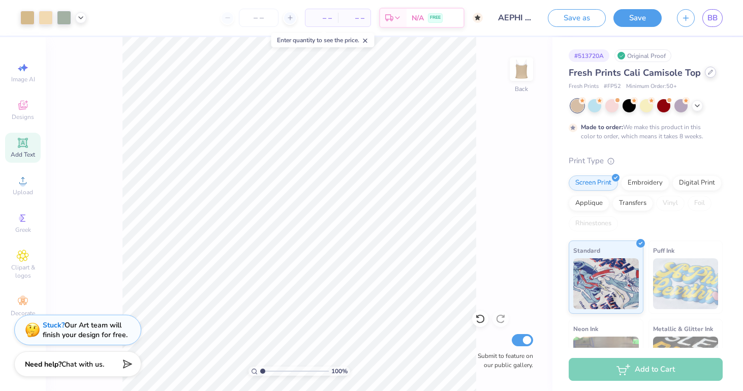
click at [705, 73] on div at bounding box center [710, 72] width 11 height 11
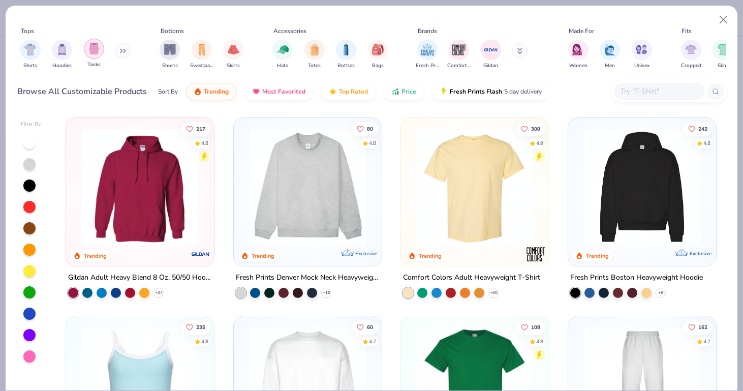
click at [90, 55] on div "filter for Tanks" at bounding box center [94, 49] width 20 height 20
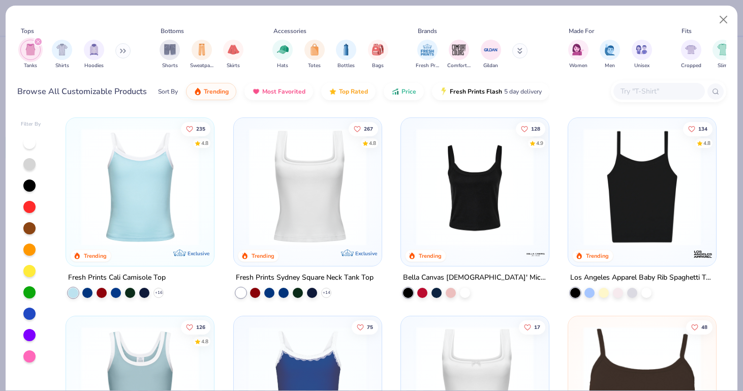
click at [27, 227] on div at bounding box center [29, 228] width 12 height 12
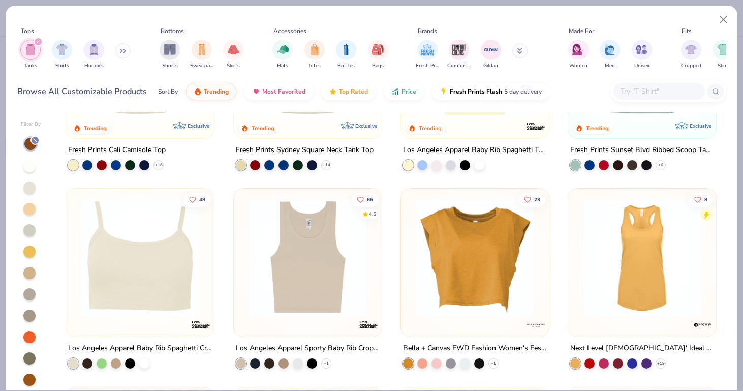
scroll to position [129, 0]
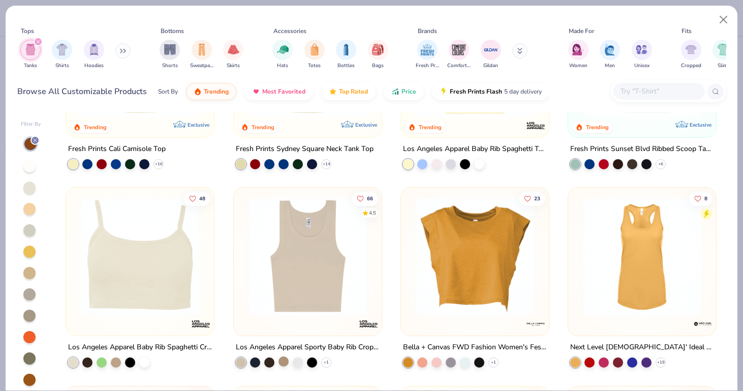
click at [285, 359] on div at bounding box center [284, 361] width 10 height 10
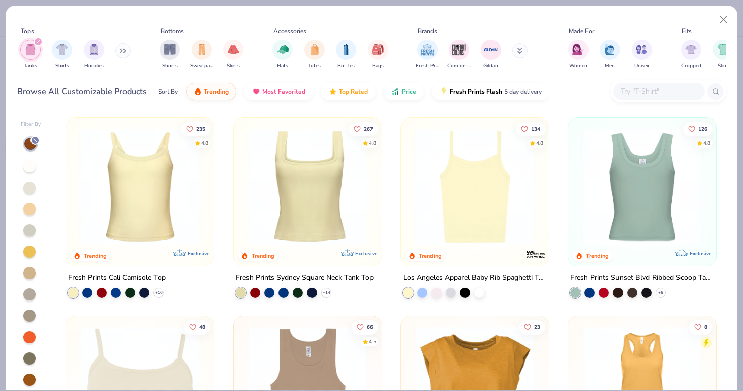
scroll to position [0, 0]
click at [326, 292] on polyline at bounding box center [326, 293] width 4 height 2
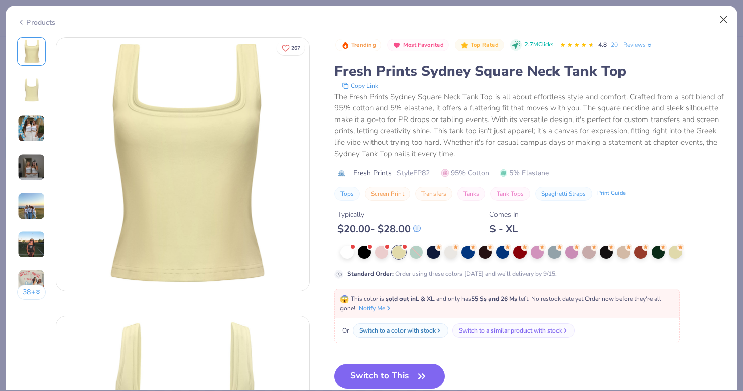
click at [724, 19] on button "Close" at bounding box center [723, 19] width 19 height 19
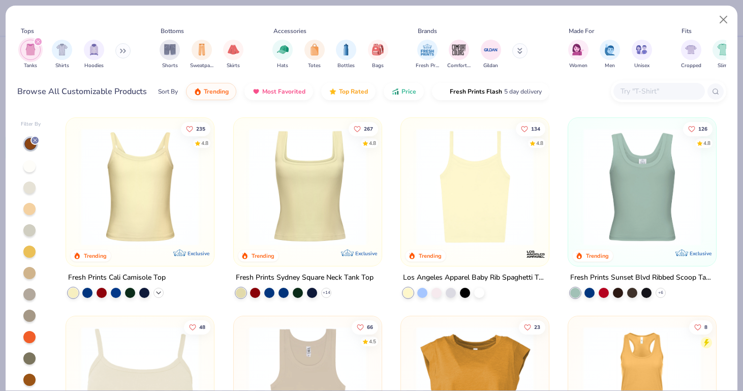
click at [162, 289] on icon at bounding box center [159, 293] width 8 height 8
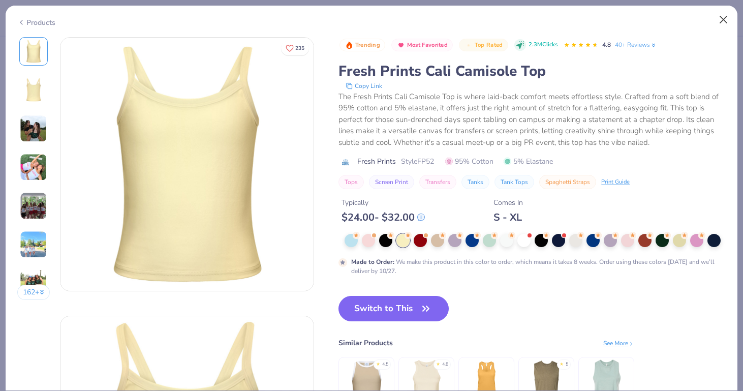
click at [723, 17] on button "Close" at bounding box center [723, 19] width 19 height 19
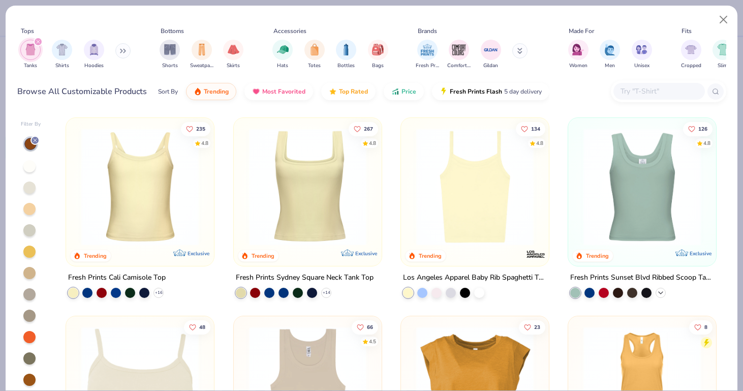
click at [664, 292] on icon at bounding box center [661, 293] width 8 height 8
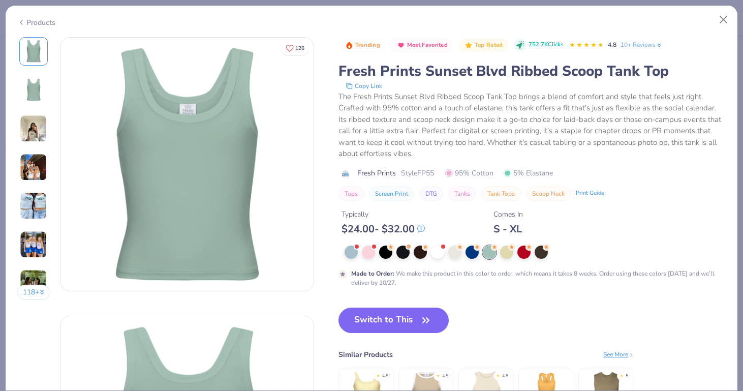
click at [40, 24] on div "Products" at bounding box center [36, 22] width 38 height 11
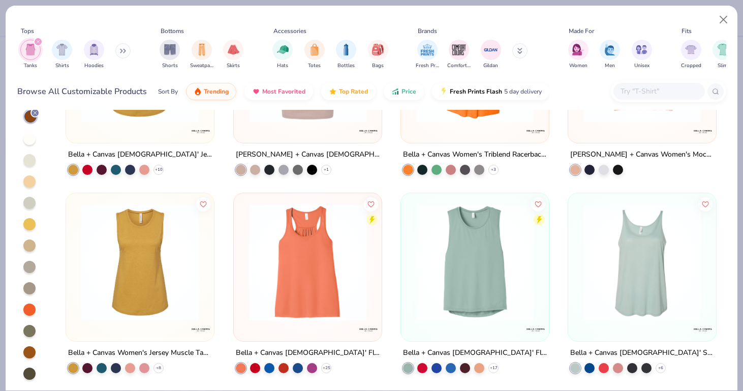
scroll to position [27, 0]
click at [725, 17] on button "Close" at bounding box center [723, 19] width 19 height 19
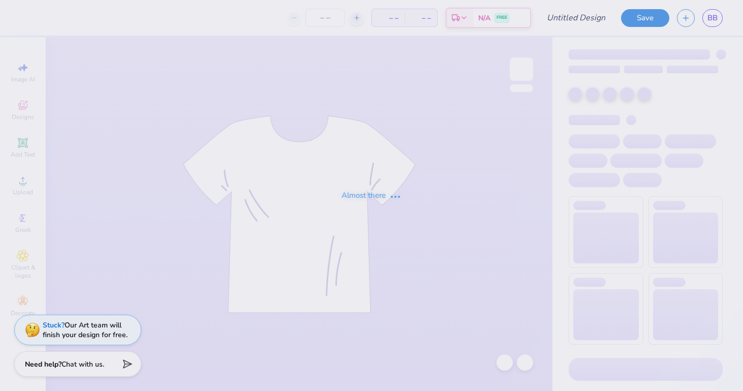
type input "AEPHI BID DAY"
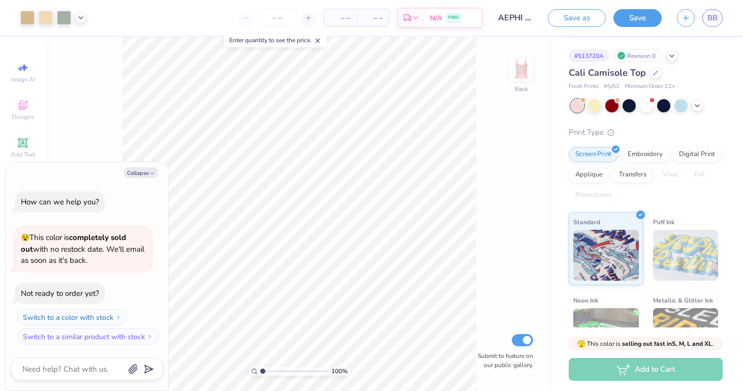
type textarea "x"
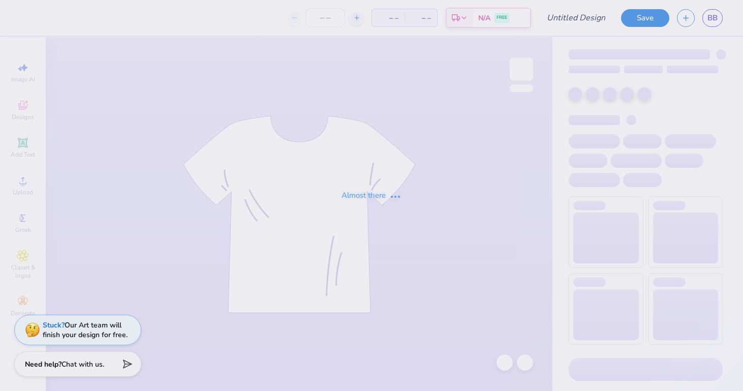
type input "AEPHI BID DAY"
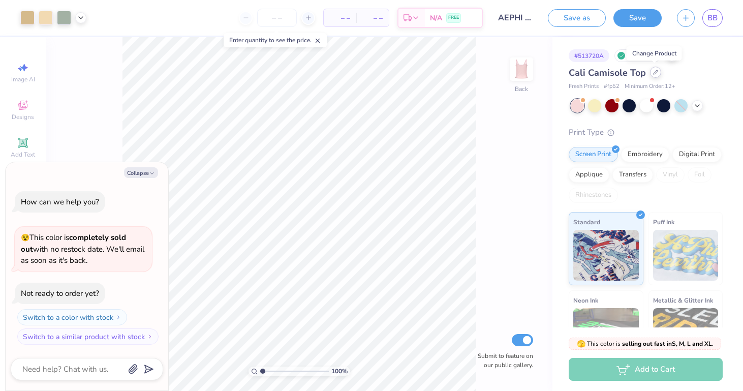
click at [654, 74] on icon at bounding box center [656, 72] width 4 height 4
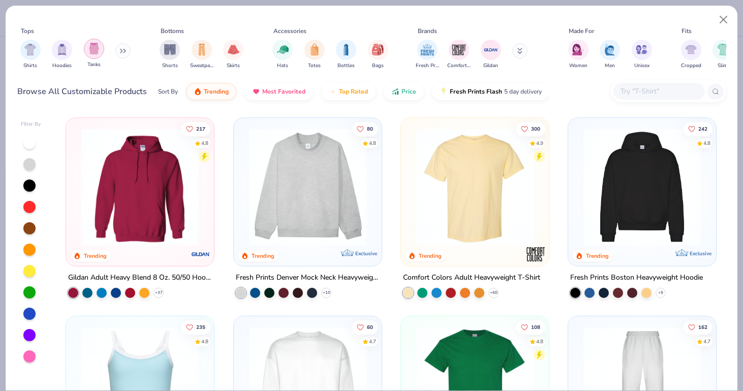
click at [94, 53] on img "filter for Tanks" at bounding box center [93, 49] width 11 height 12
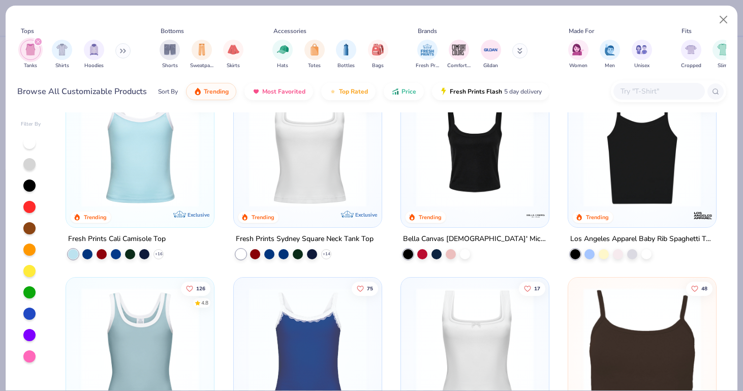
scroll to position [39, 0]
click at [723, 23] on button "Close" at bounding box center [723, 19] width 19 height 19
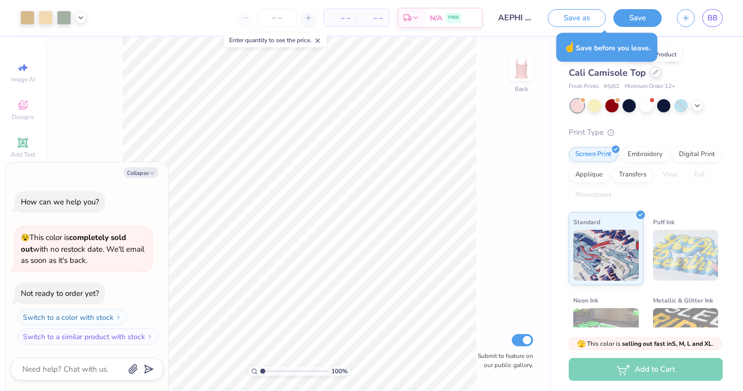
click at [655, 75] on div at bounding box center [655, 72] width 11 height 11
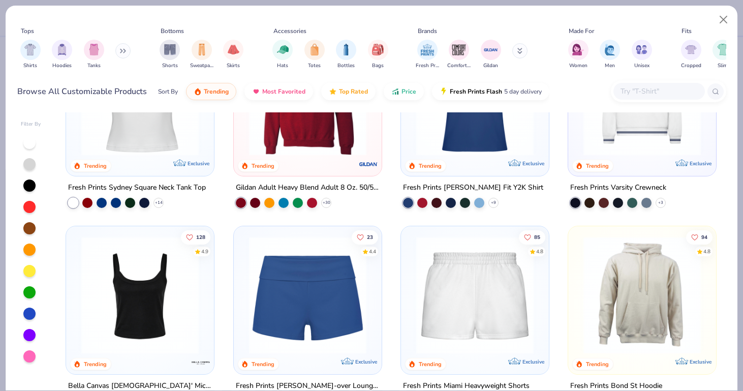
scroll to position [505, 0]
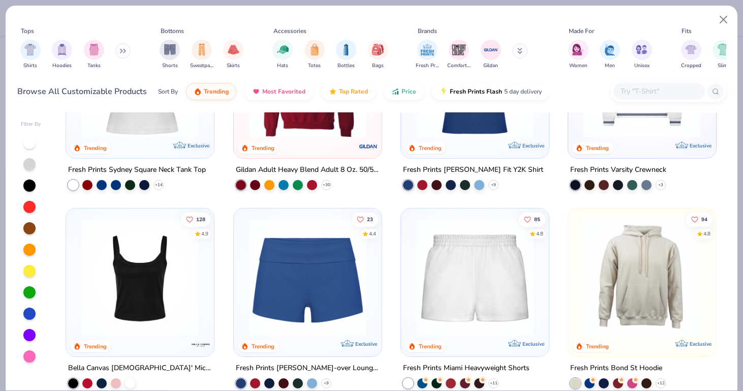
click at [165, 303] on img at bounding box center [140, 277] width 128 height 117
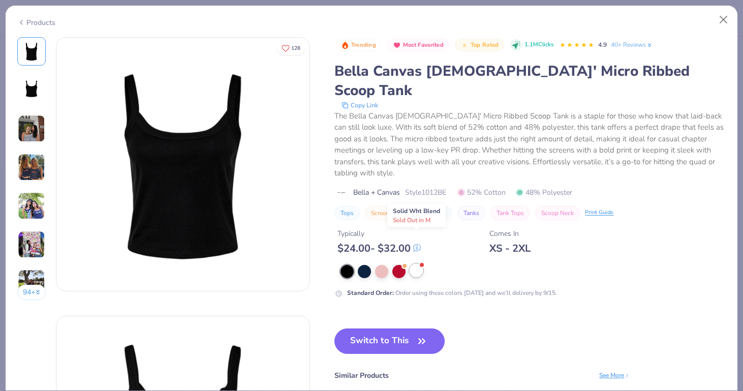
click at [415, 264] on div at bounding box center [416, 270] width 13 height 13
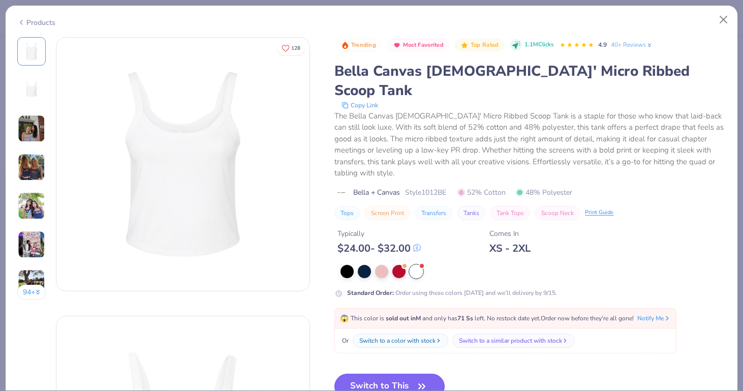
click at [384, 374] on button "Switch to This" at bounding box center [390, 386] width 110 height 25
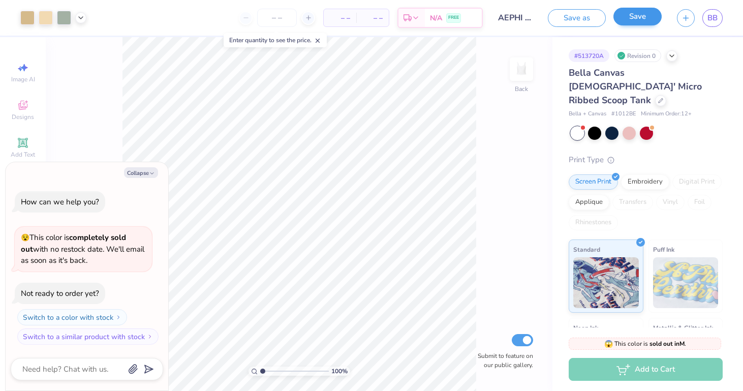
click at [639, 18] on button "Save" at bounding box center [638, 17] width 48 height 18
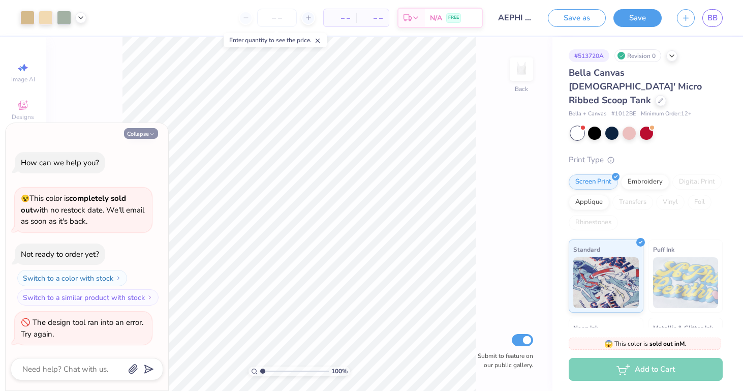
click at [143, 136] on button "Collapse" at bounding box center [141, 133] width 34 height 11
type textarea "x"
